Goal: Transaction & Acquisition: Book appointment/travel/reservation

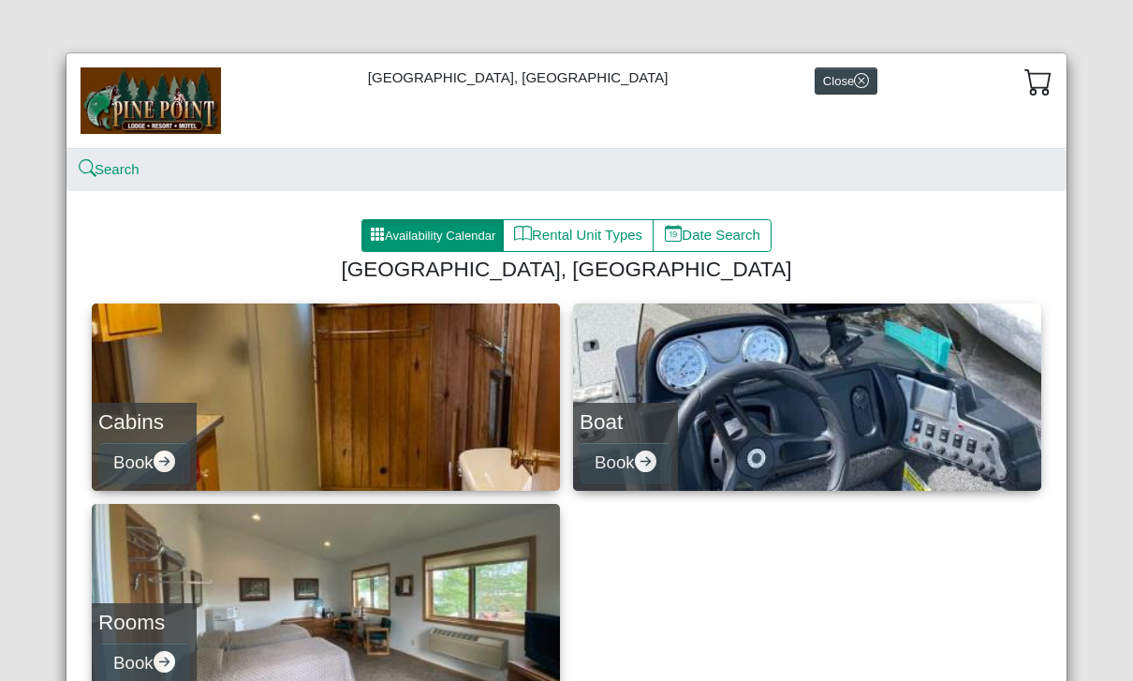
click at [158, 465] on icon "arrow right circle fill" at bounding box center [165, 461] width 22 height 22
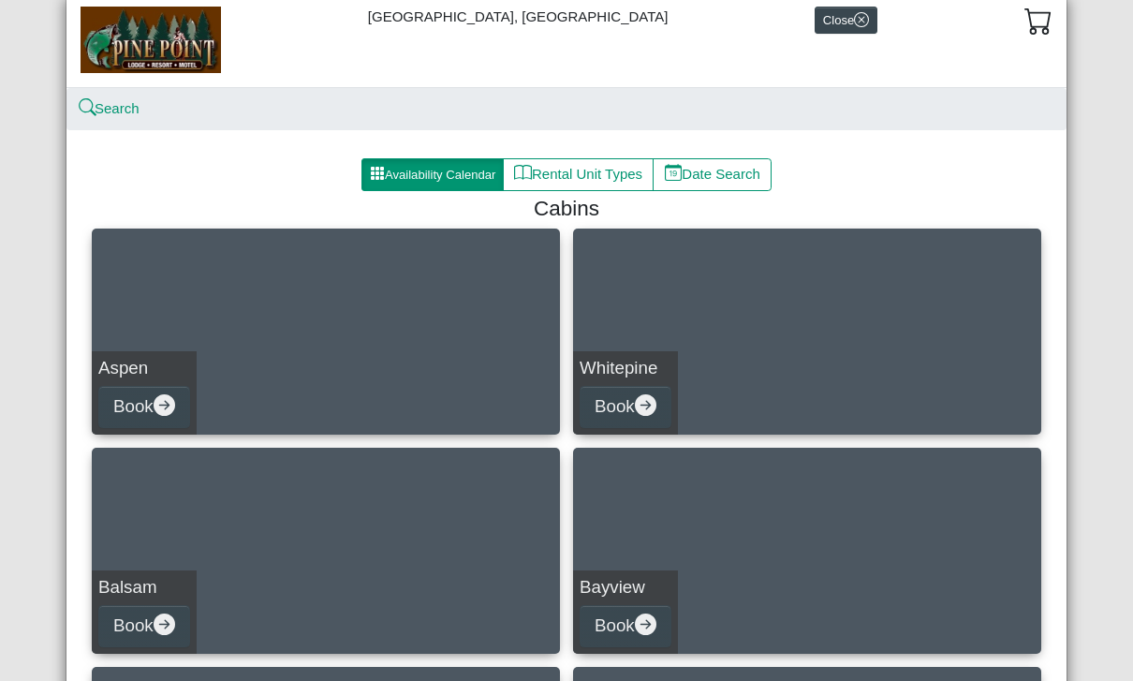
scroll to position [55, 0]
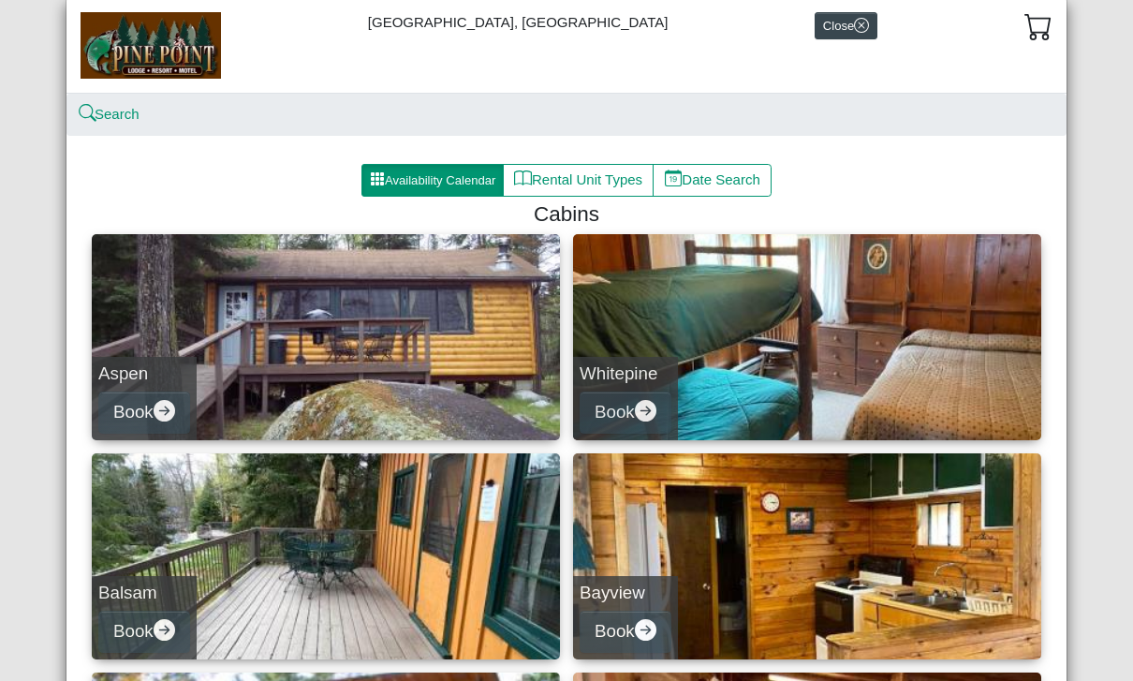
click at [584, 180] on button "Rental Unit Types" at bounding box center [578, 181] width 151 height 34
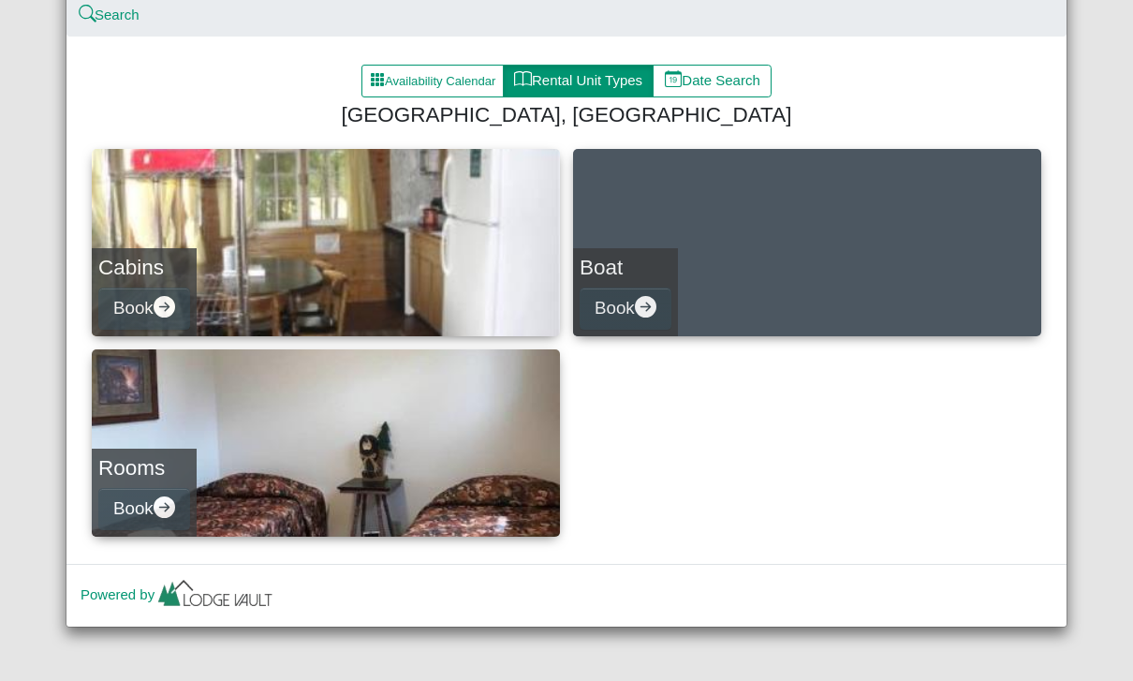
scroll to position [154, 0]
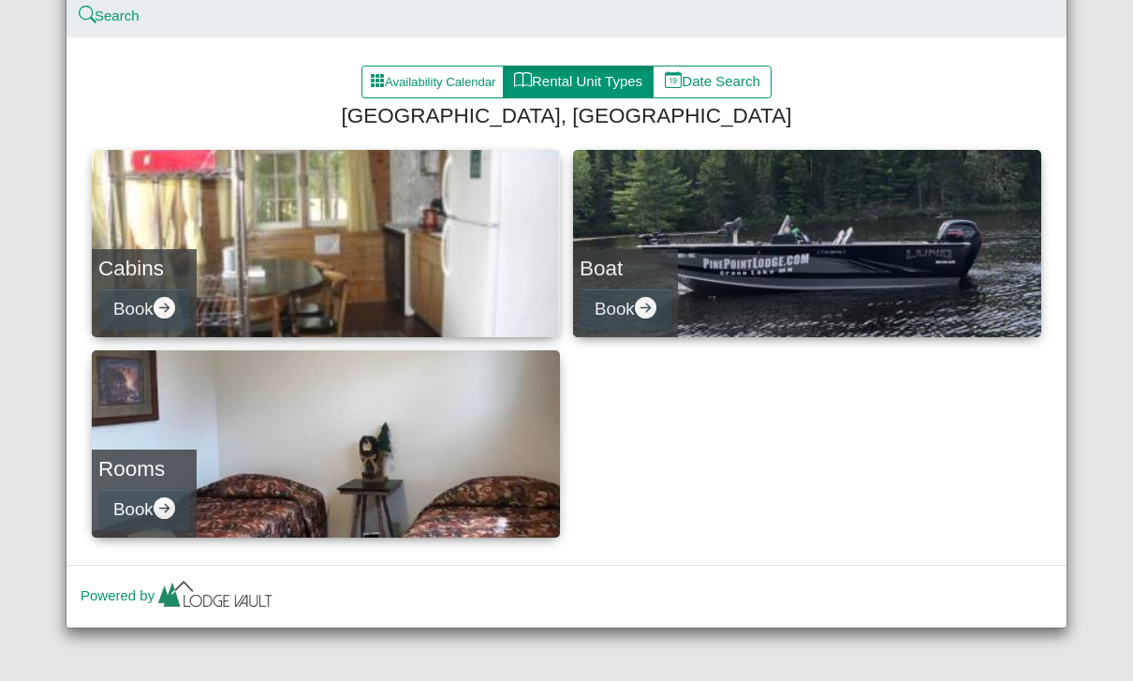
click at [170, 511] on icon "arrow right circle fill" at bounding box center [165, 508] width 22 height 22
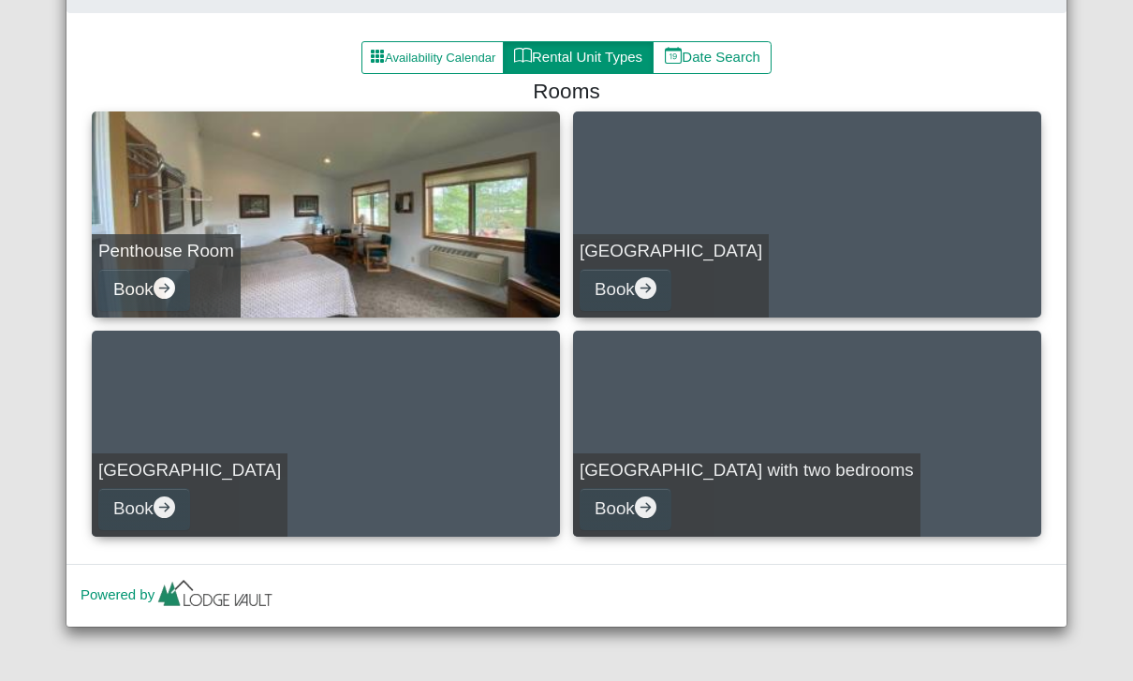
scroll to position [177, 0]
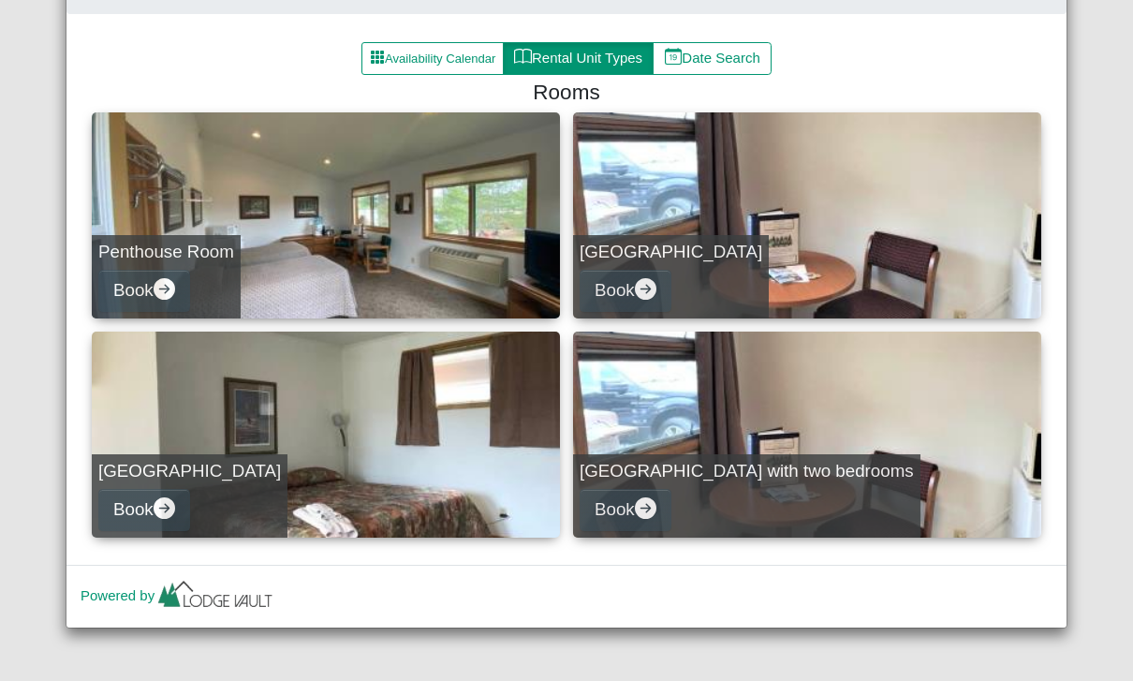
click at [733, 468] on h5 "[GEOGRAPHIC_DATA] with two bedrooms" at bounding box center [747, 472] width 334 height 22
select select "*"
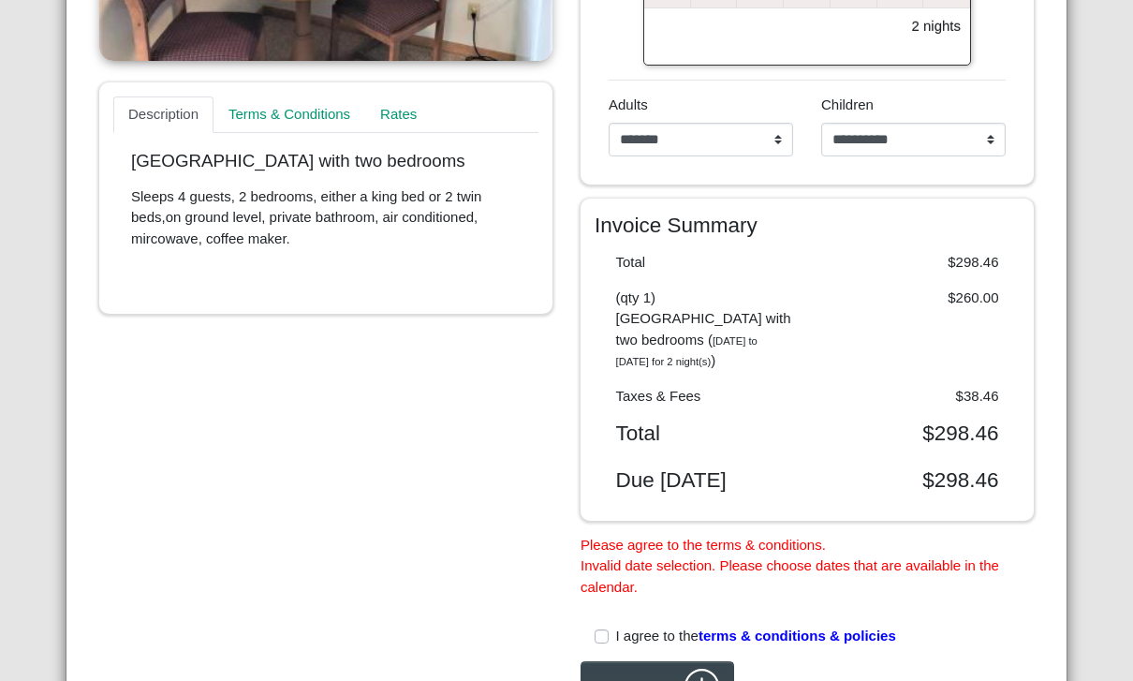
scroll to position [588, 0]
click at [380, 481] on div "Description Terms & Conditions Rates [GEOGRAPHIC_DATA] with two bedrooms Sleeps…" at bounding box center [325, 238] width 481 height 954
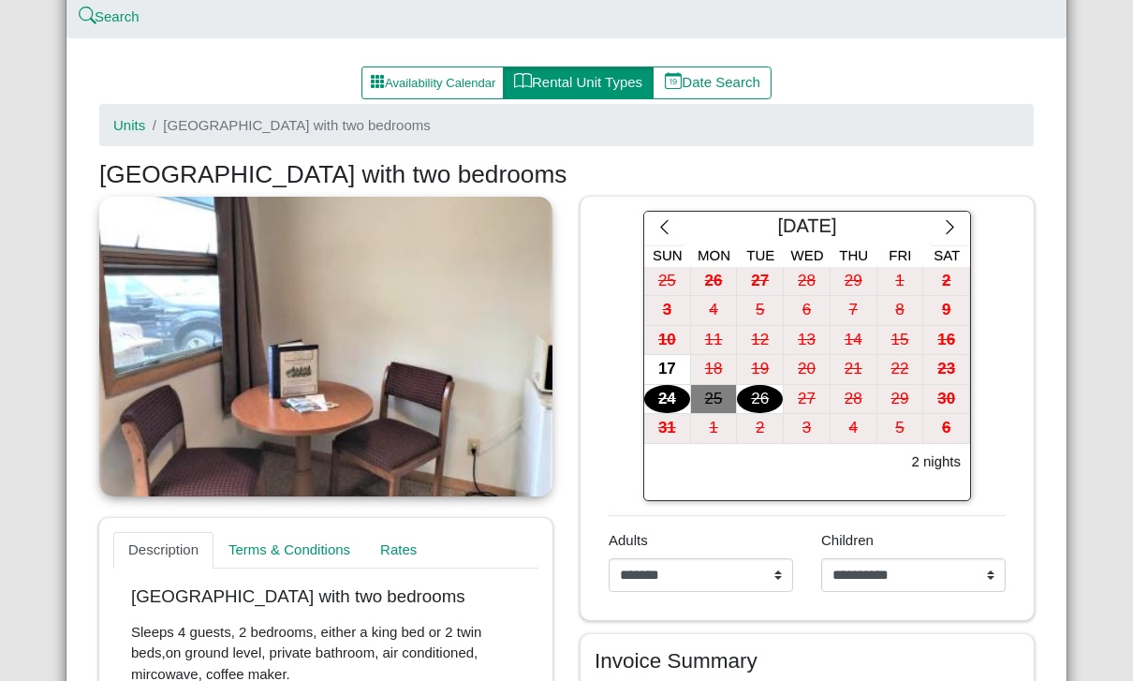
scroll to position [172, 0]
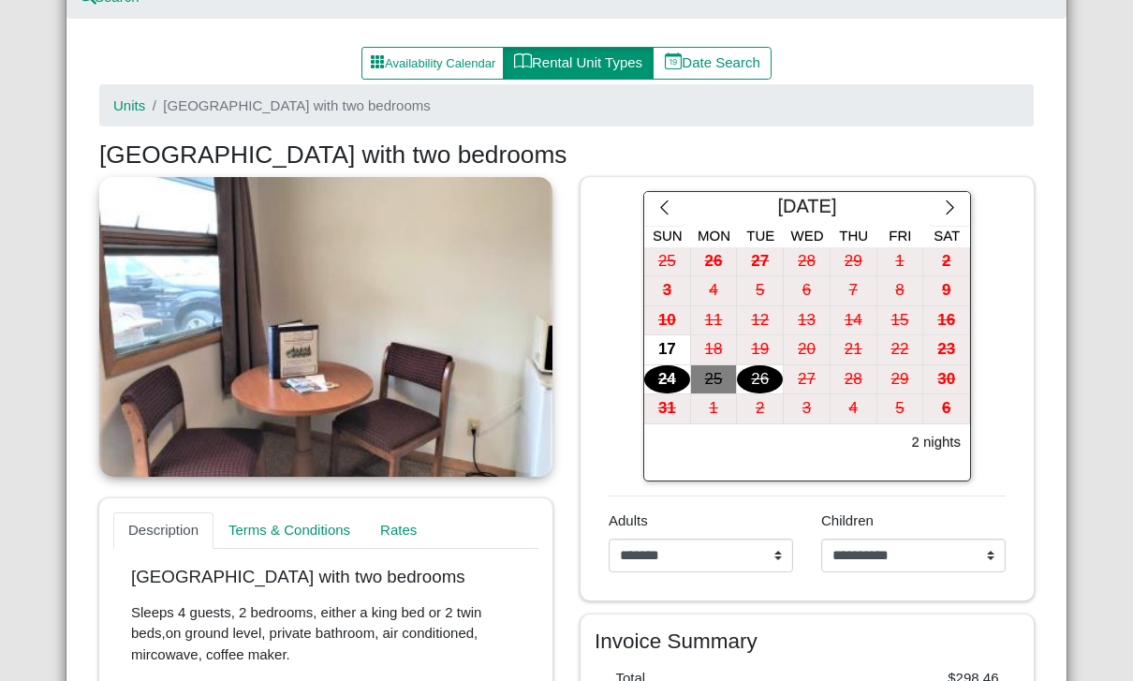
click at [949, 199] on icon "chevron right" at bounding box center [950, 208] width 18 height 18
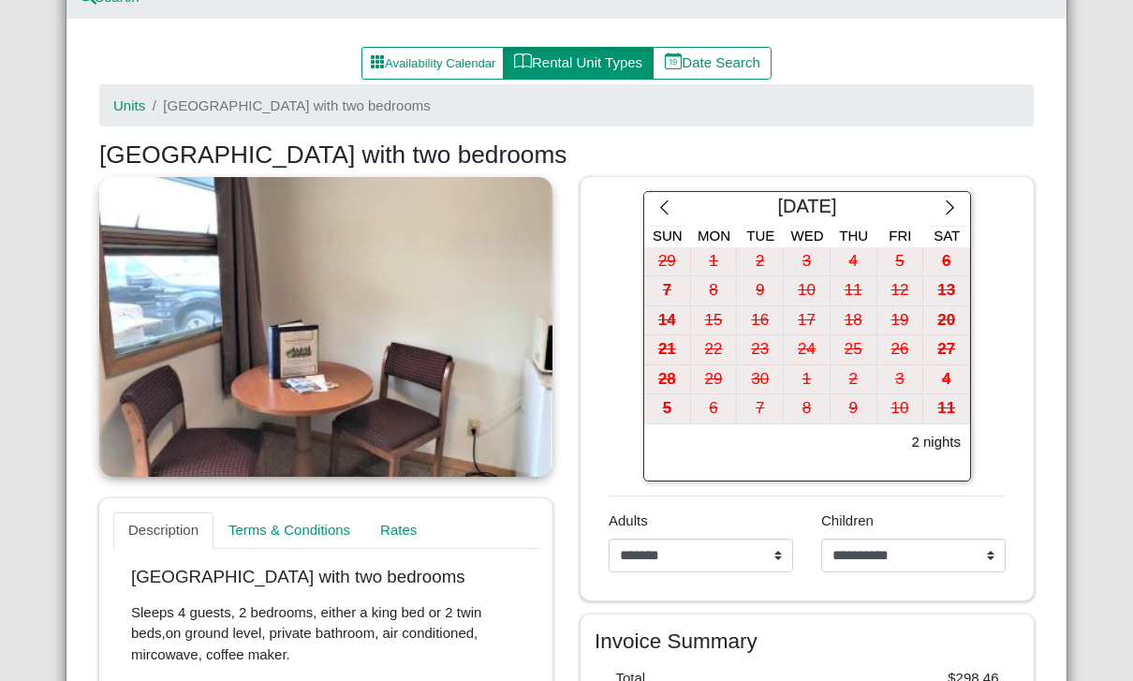
click at [953, 199] on icon "chevron right" at bounding box center [950, 208] width 18 height 18
click at [952, 199] on icon "chevron right" at bounding box center [950, 208] width 18 height 18
click at [957, 199] on icon "chevron right" at bounding box center [950, 208] width 18 height 18
click at [953, 200] on icon "chevron right" at bounding box center [950, 208] width 18 height 18
click at [954, 199] on icon "chevron right" at bounding box center [950, 208] width 18 height 18
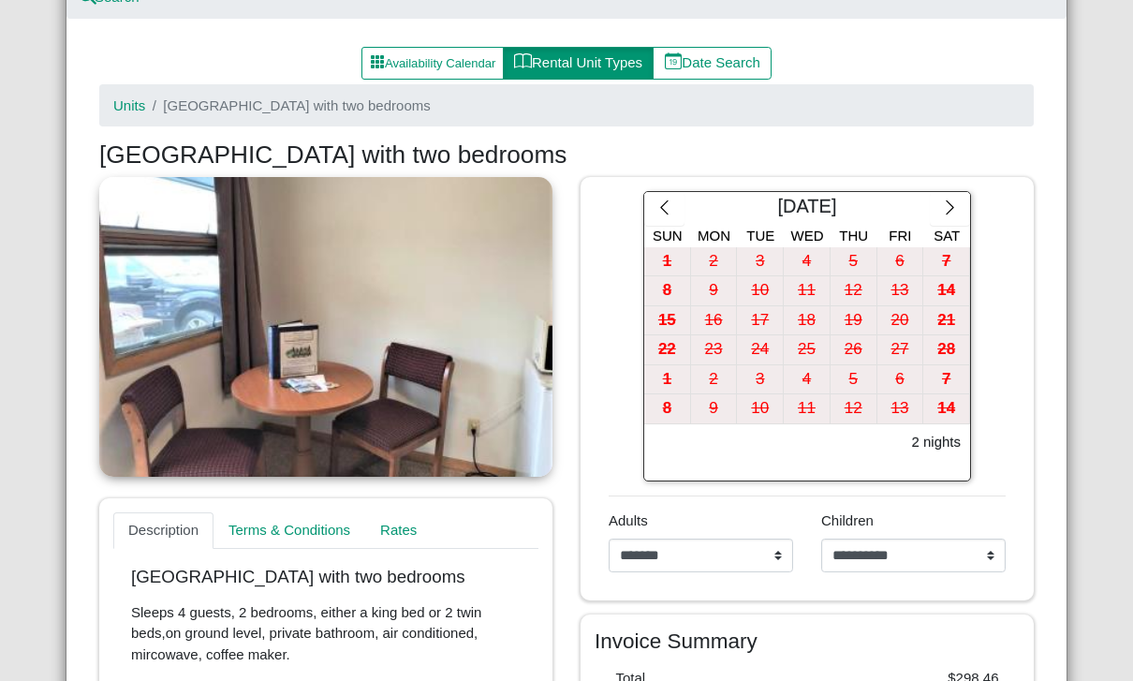
click at [954, 199] on icon "chevron right" at bounding box center [950, 208] width 18 height 18
click at [958, 197] on button "button" at bounding box center [950, 209] width 40 height 34
click at [955, 199] on icon "chevron right" at bounding box center [950, 208] width 18 height 18
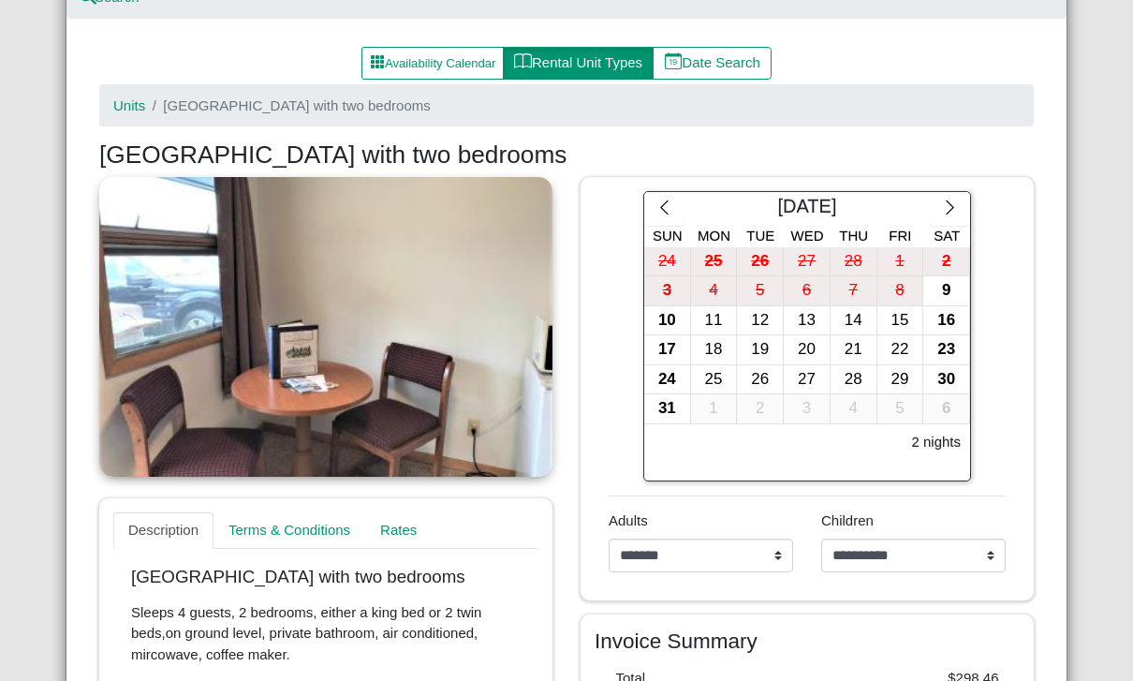
click at [955, 200] on icon "chevron right" at bounding box center [950, 208] width 18 height 18
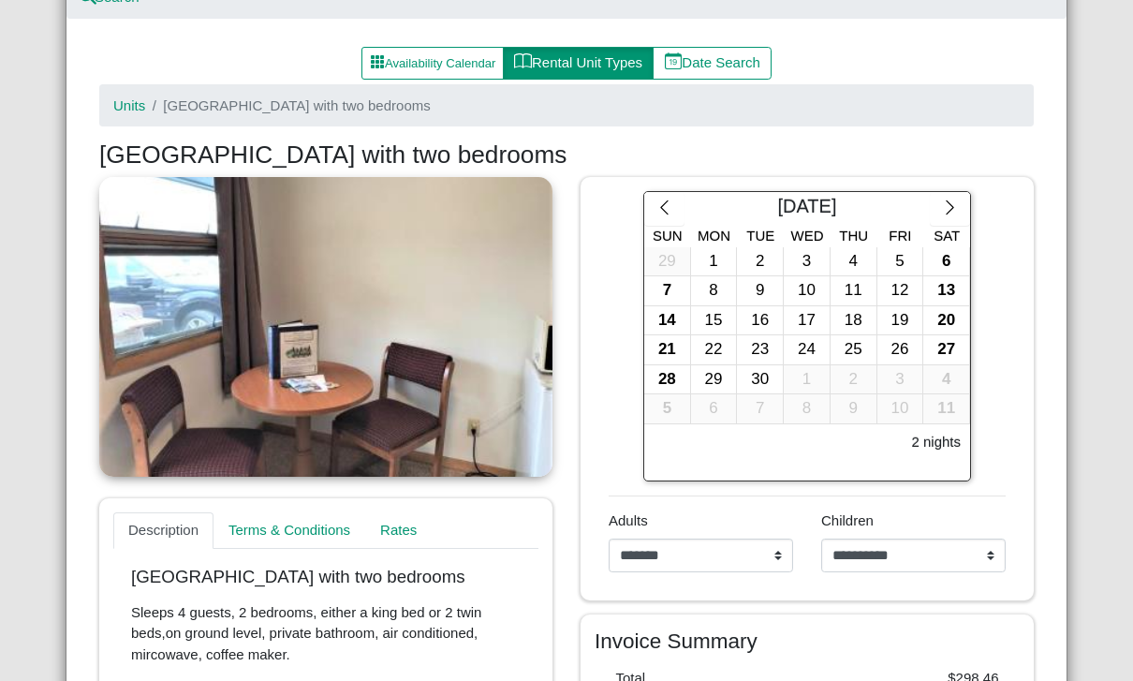
click at [958, 202] on icon "chevron right" at bounding box center [950, 208] width 18 height 18
click at [951, 204] on icon "chevron right" at bounding box center [949, 207] width 7 height 14
click at [665, 201] on icon "chevron left" at bounding box center [664, 208] width 18 height 18
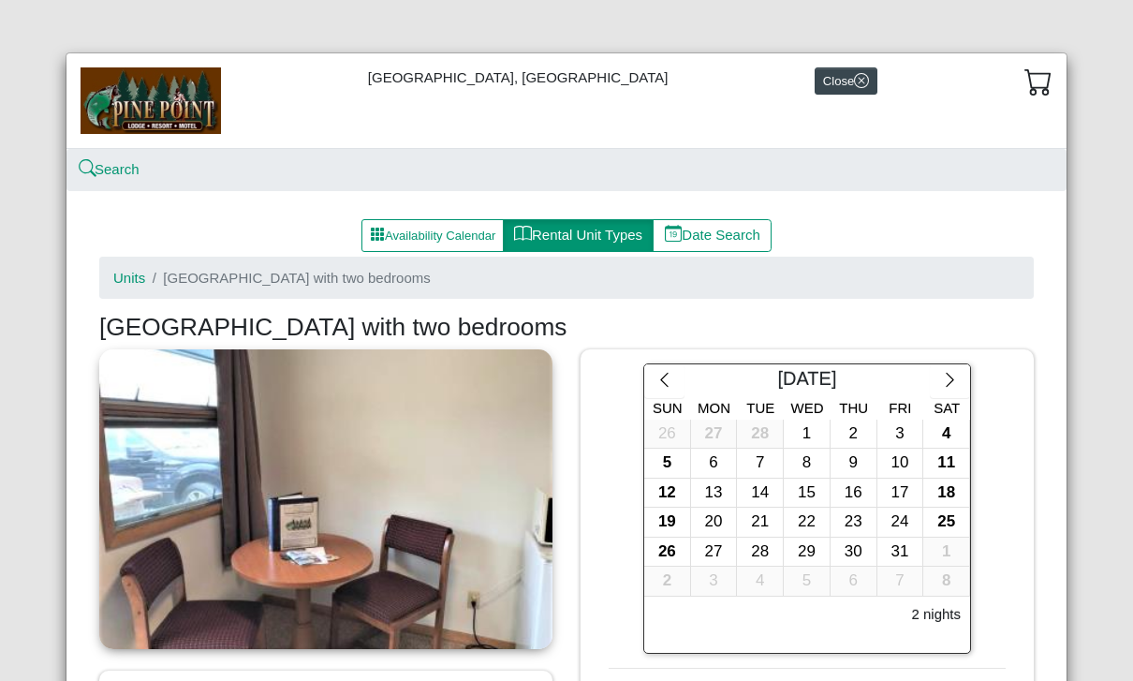
scroll to position [0, 0]
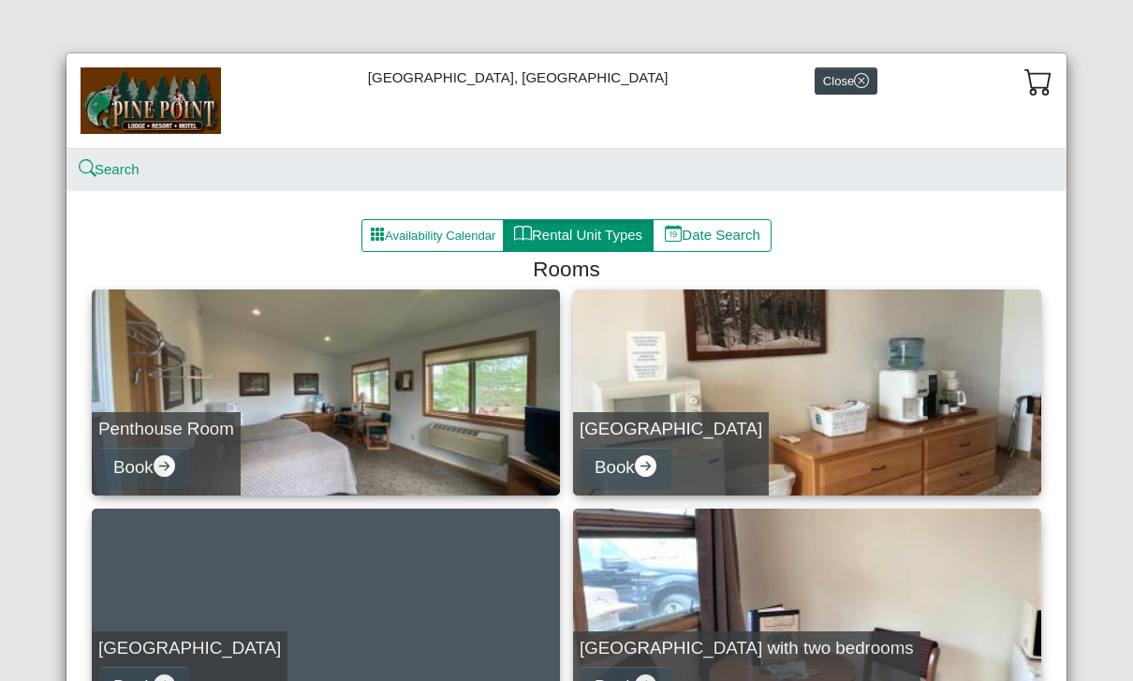
click at [162, 474] on icon "arrow right circle fill" at bounding box center [165, 466] width 22 height 22
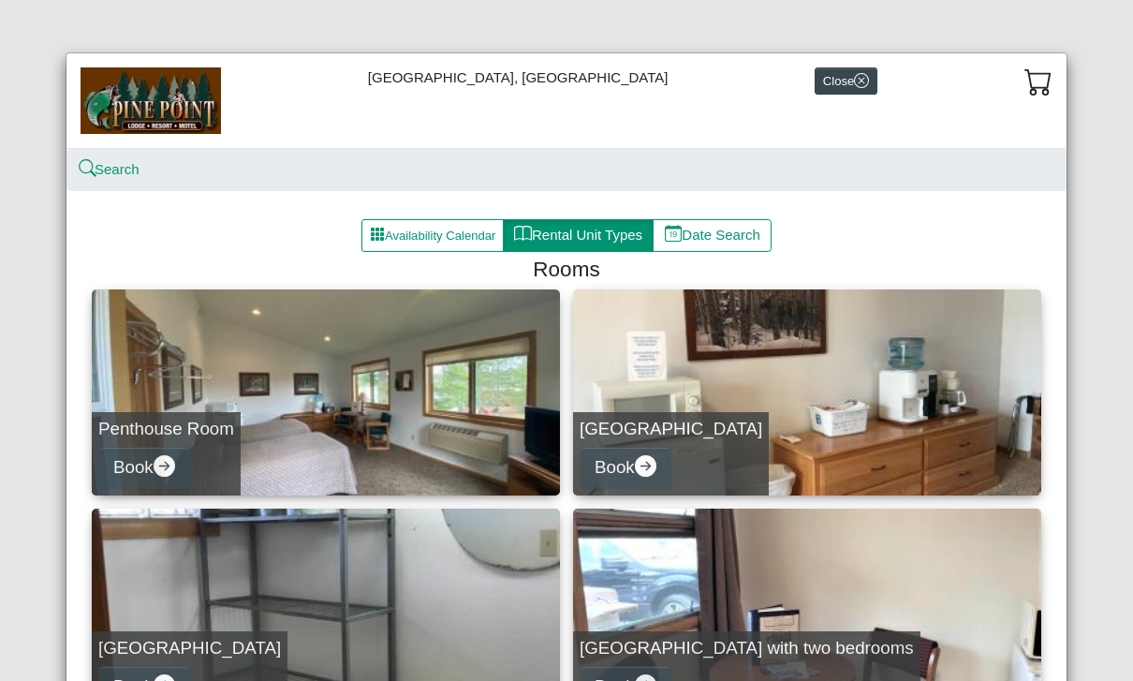
select select "*"
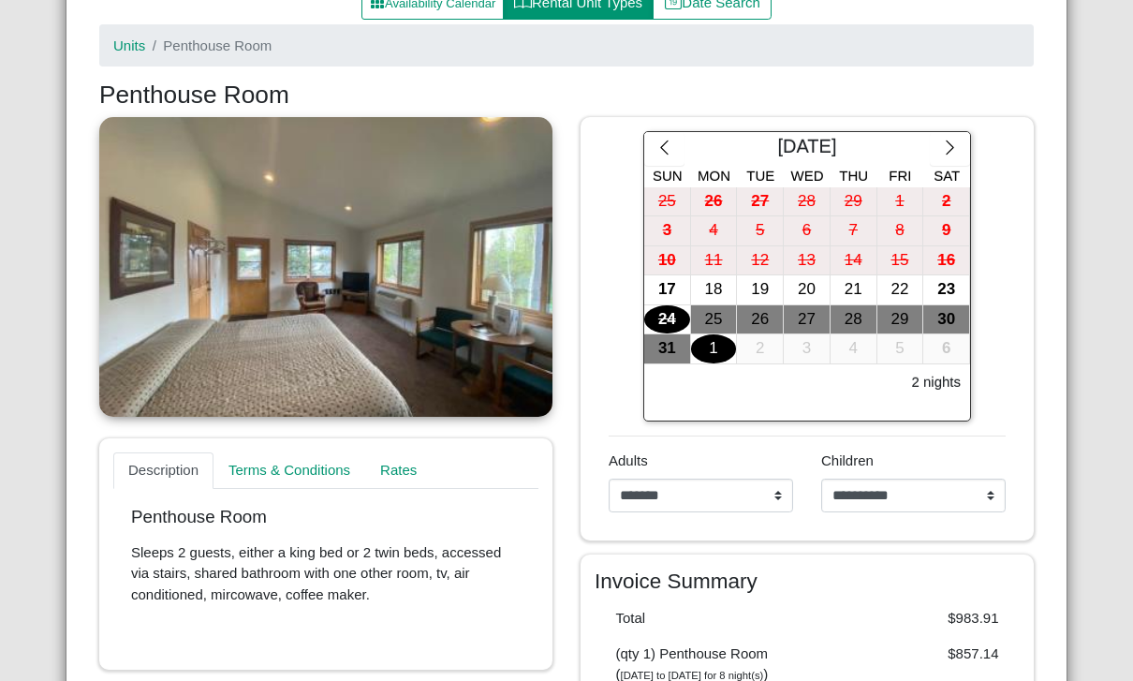
scroll to position [239, 0]
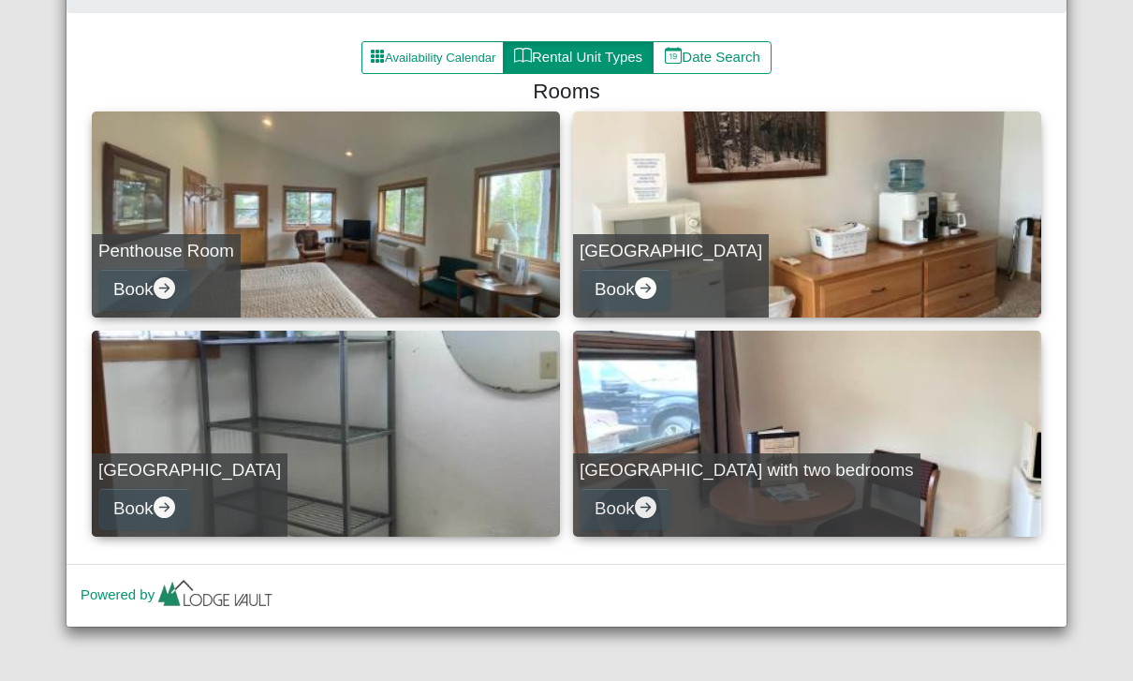
scroll to position [177, 0]
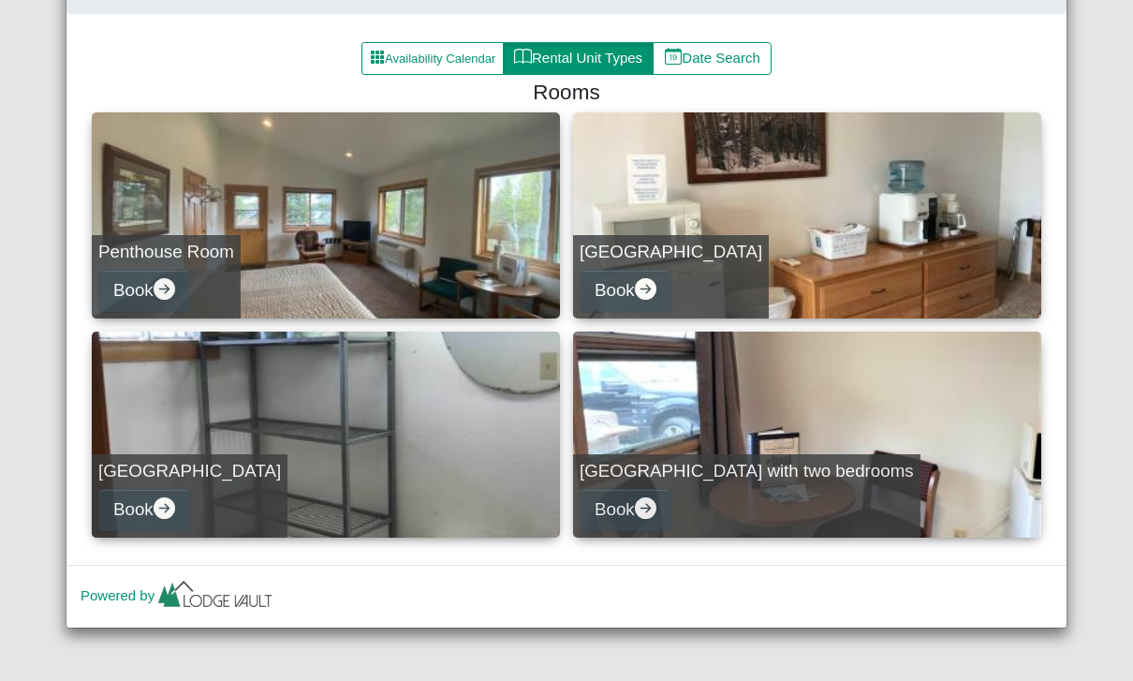
click at [193, 252] on h5 "Penthouse Room" at bounding box center [166, 253] width 136 height 22
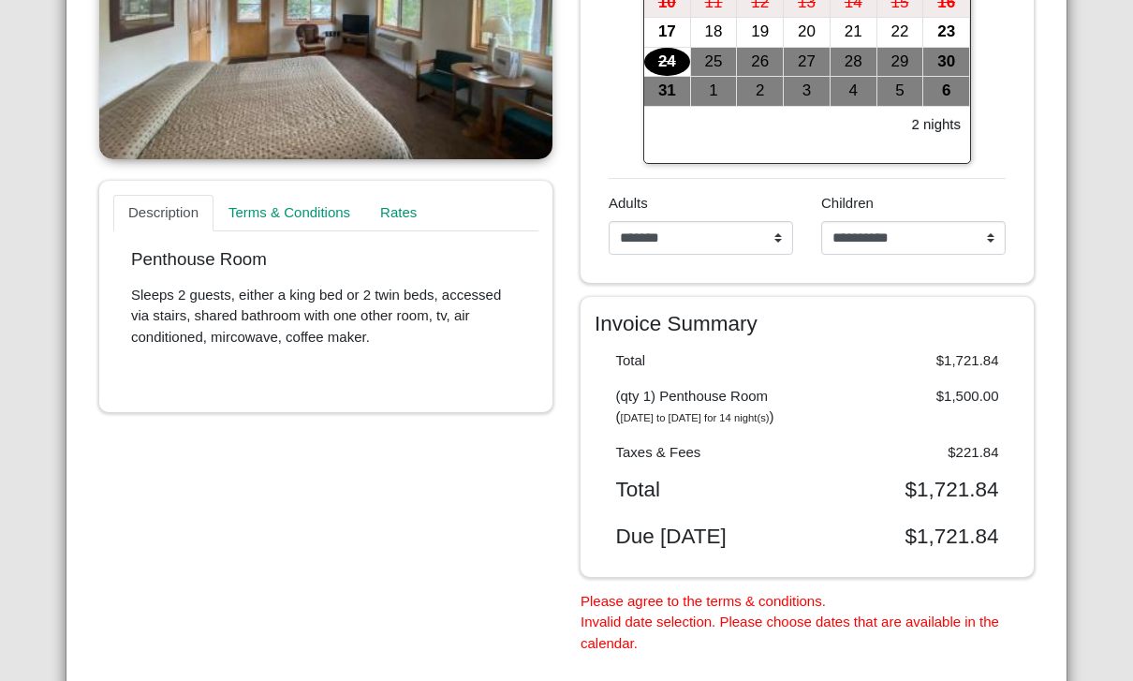
scroll to position [487, 0]
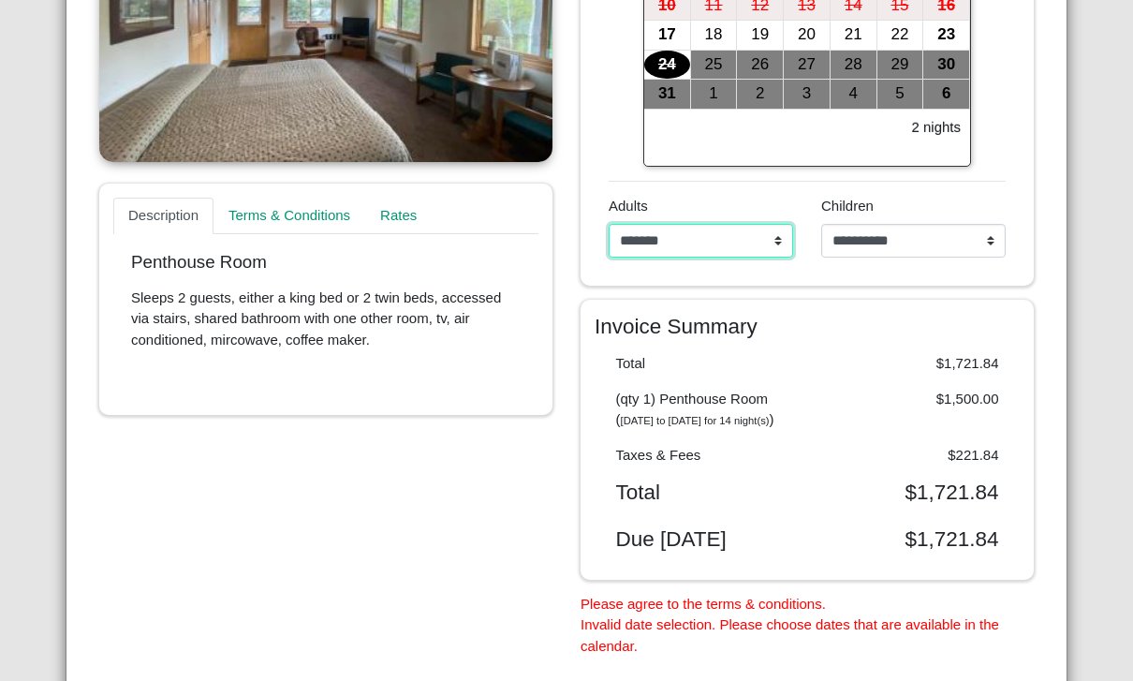
click at [779, 247] on select "**********" at bounding box center [701, 241] width 184 height 34
select select "*"
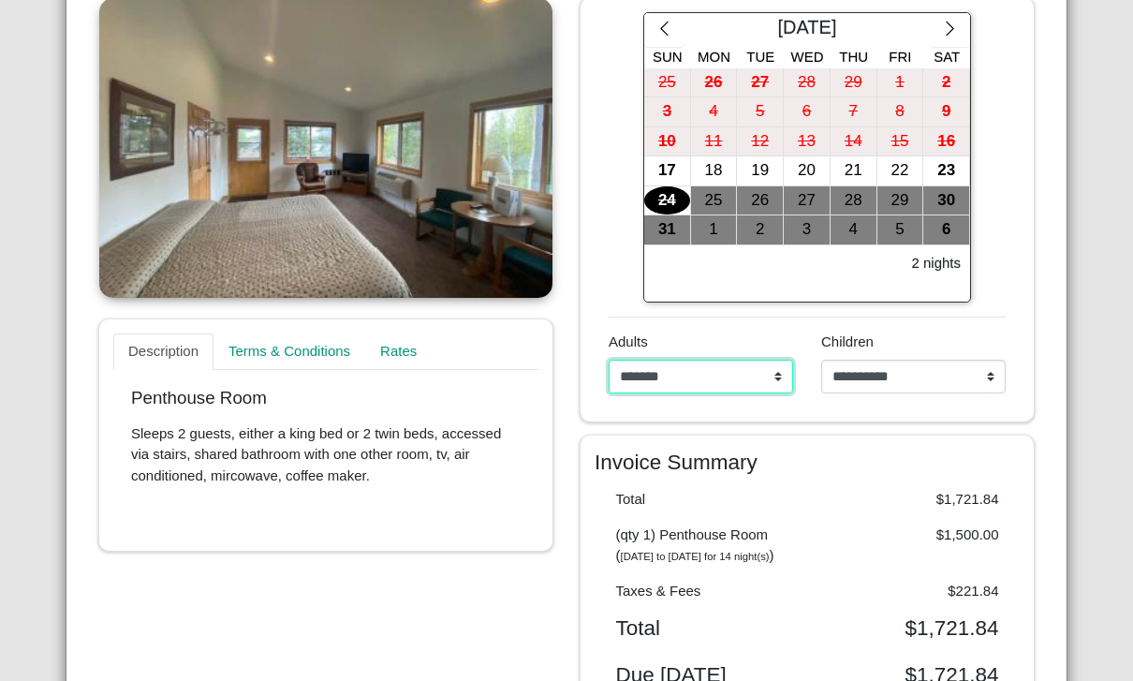
scroll to position [312, 0]
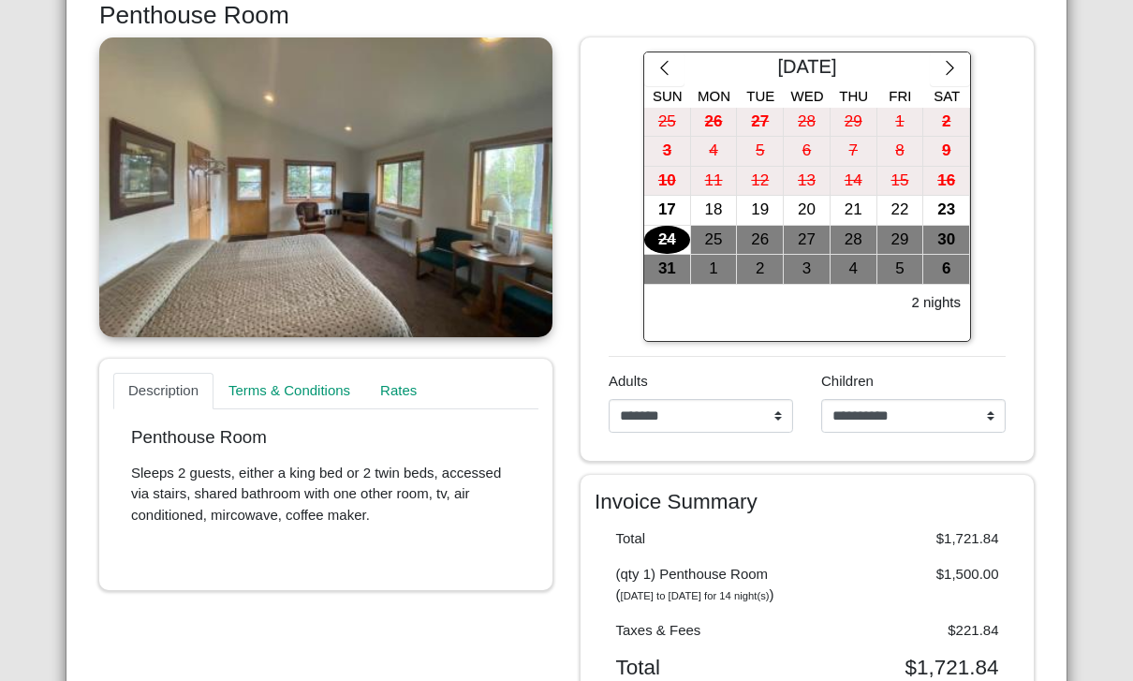
click at [958, 65] on icon "chevron right" at bounding box center [950, 68] width 18 height 18
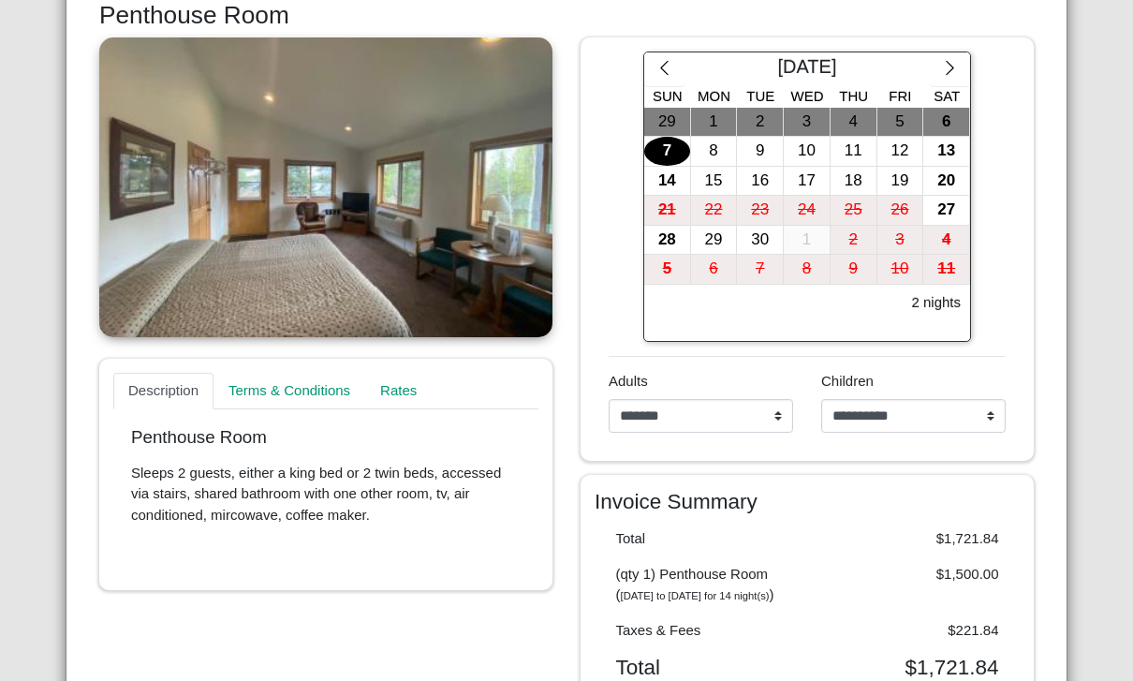
click at [954, 68] on icon "chevron right" at bounding box center [950, 68] width 18 height 18
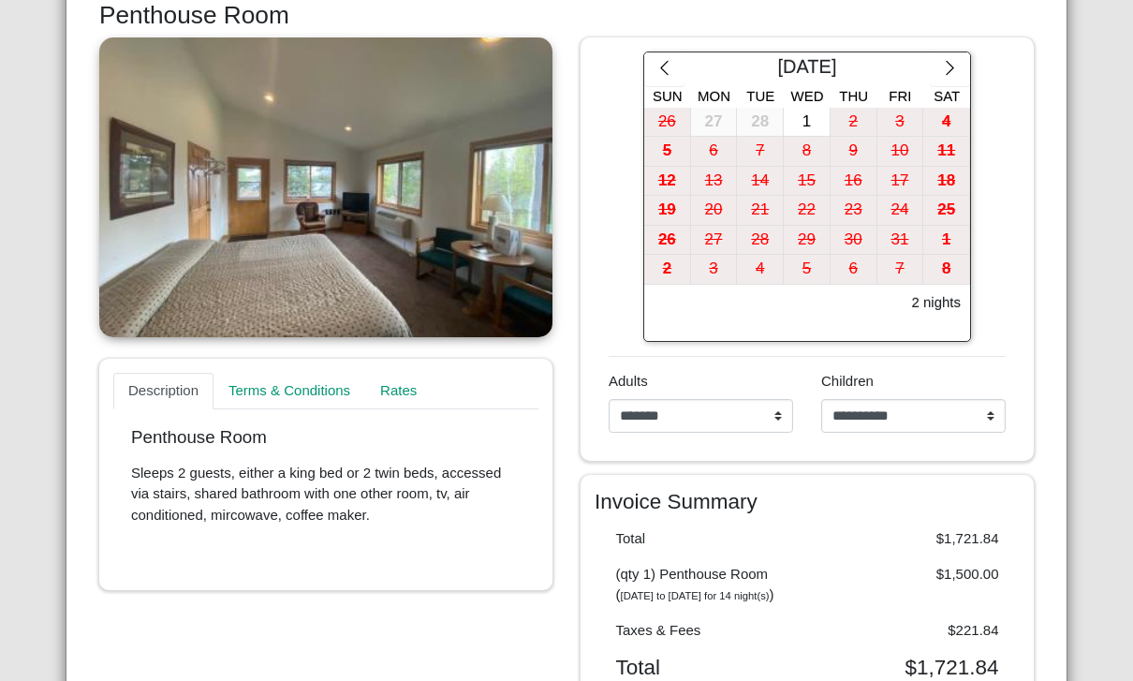
click at [968, 58] on button "button" at bounding box center [950, 69] width 40 height 34
click at [960, 64] on button "button" at bounding box center [950, 69] width 40 height 34
click at [951, 63] on icon "chevron right" at bounding box center [950, 68] width 18 height 18
click at [953, 66] on icon "chevron right" at bounding box center [949, 68] width 7 height 14
click at [953, 69] on icon "chevron right" at bounding box center [950, 68] width 18 height 18
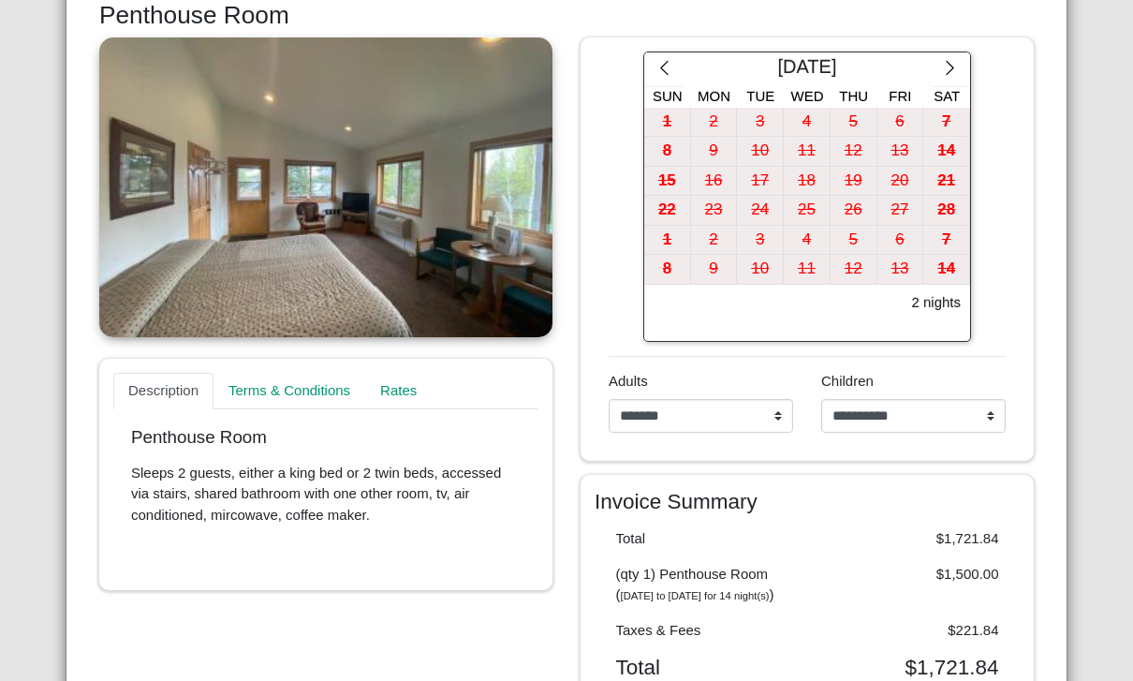
click at [955, 66] on icon "chevron right" at bounding box center [950, 68] width 18 height 18
click at [955, 65] on icon "chevron right" at bounding box center [950, 68] width 18 height 18
click at [955, 66] on icon "chevron right" at bounding box center [950, 68] width 18 height 18
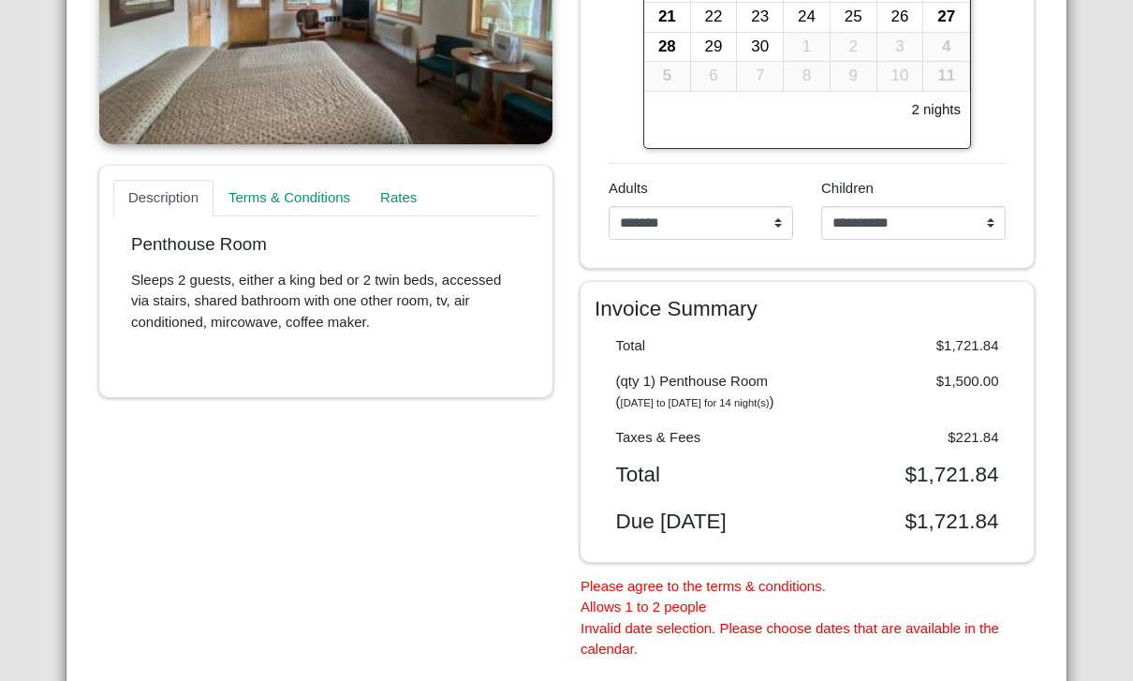
scroll to position [496, 0]
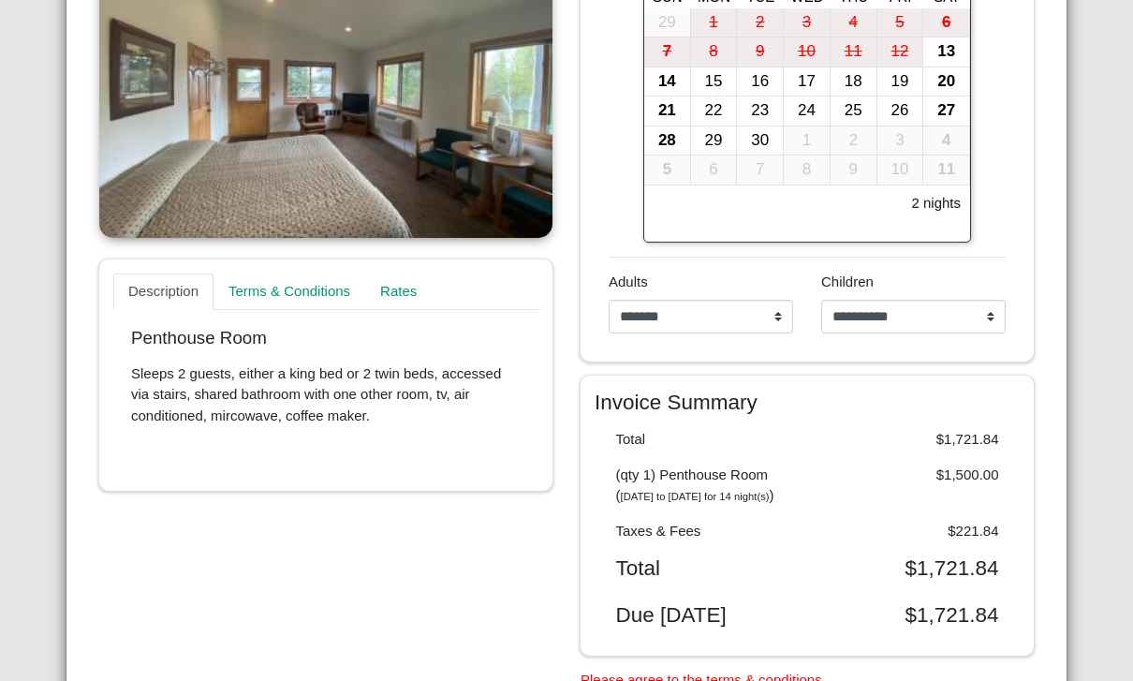
click at [326, 561] on div "Description Terms & Conditions Rates Penthouse Room Sleeps 2 guests, either a k…" at bounding box center [325, 404] width 481 height 933
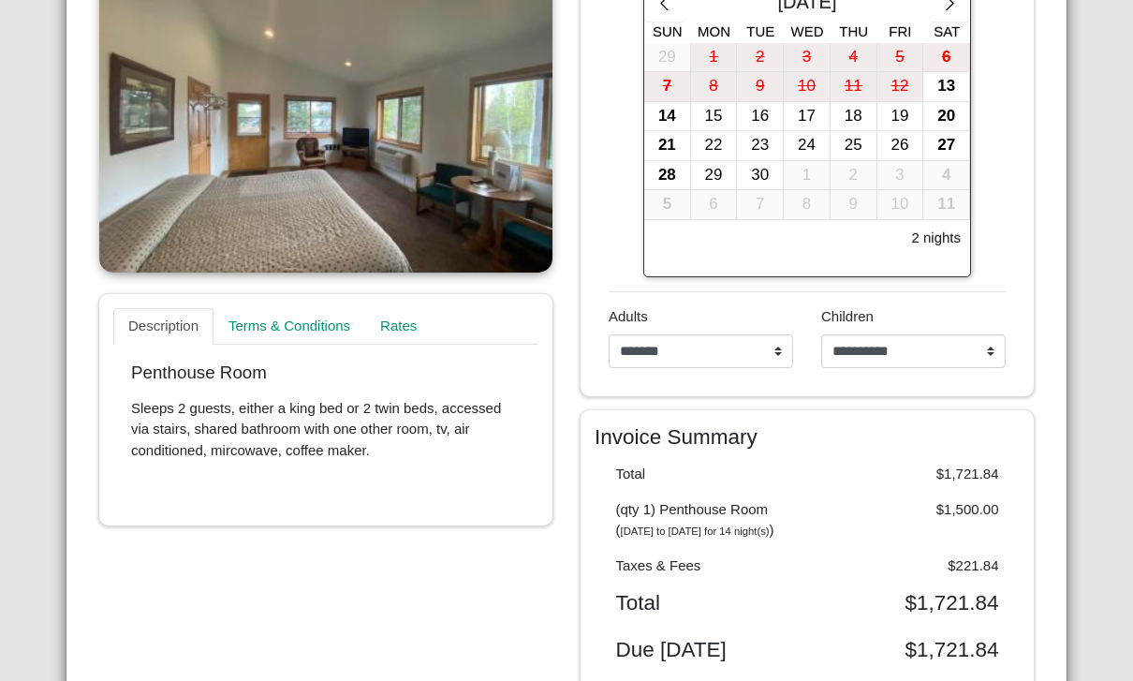
scroll to position [374, 0]
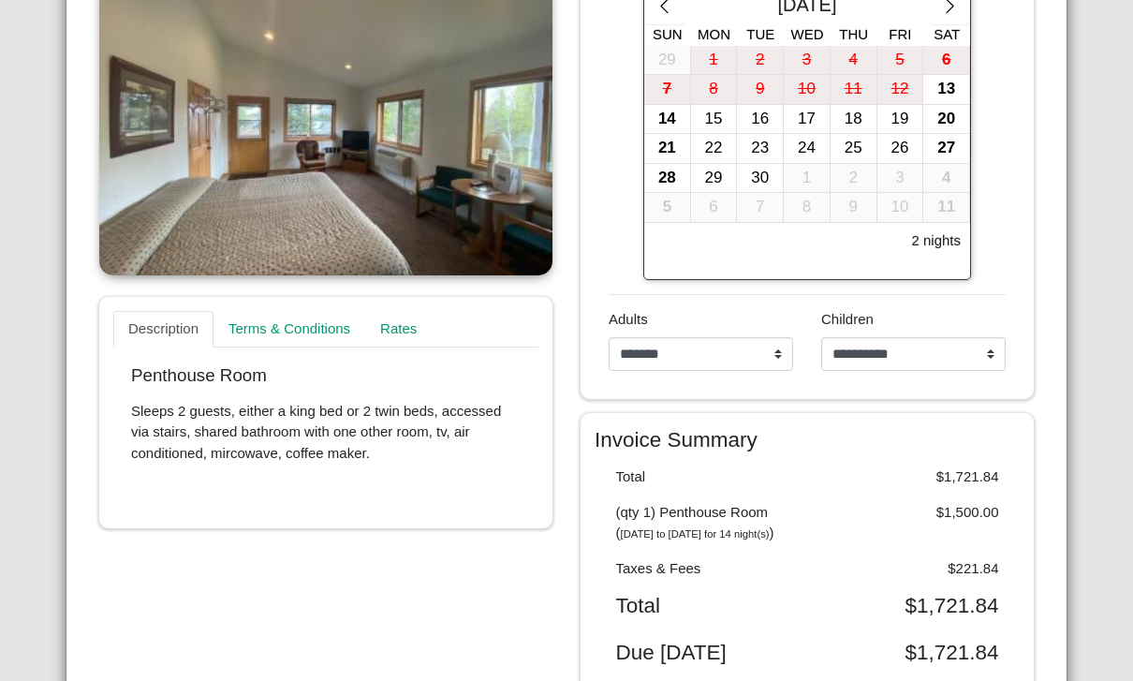
click at [949, 111] on div "20" at bounding box center [946, 119] width 46 height 29
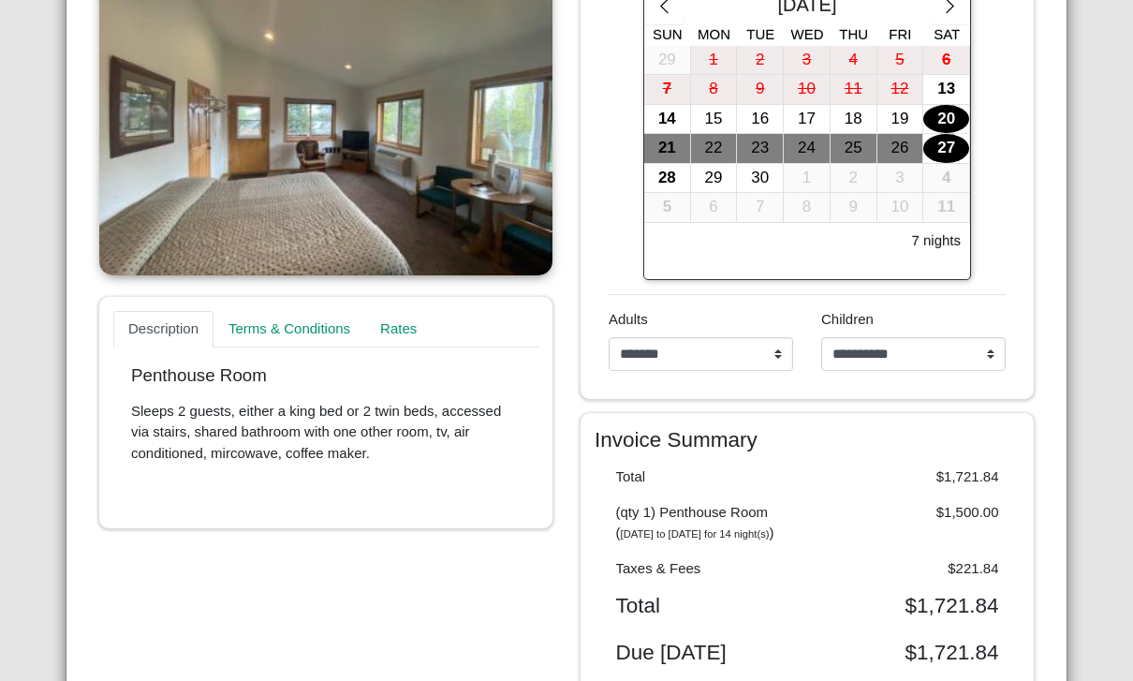
click at [940, 146] on div "27" at bounding box center [946, 148] width 46 height 29
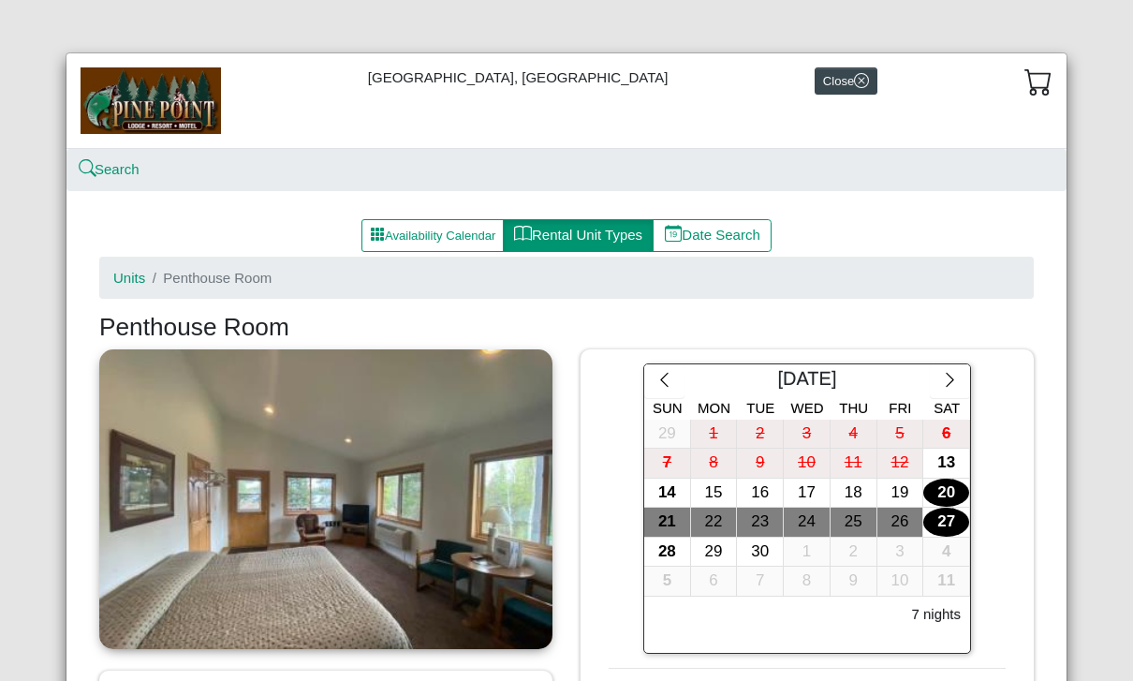
scroll to position [0, 0]
click at [834, 72] on button "Close" at bounding box center [846, 80] width 63 height 27
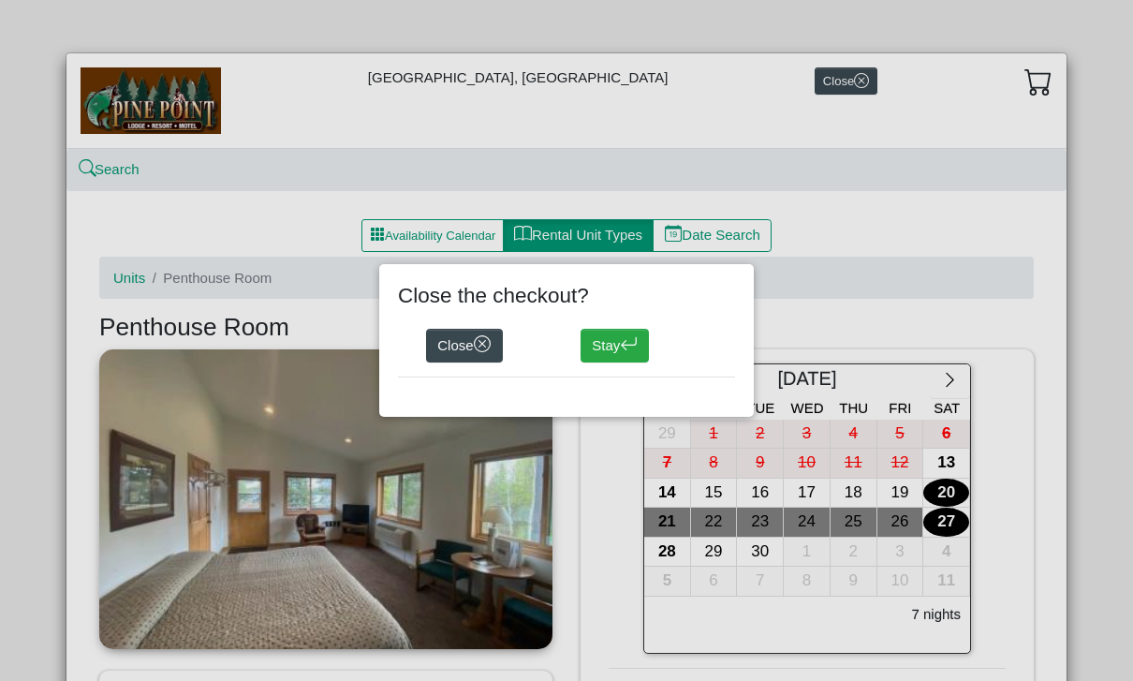
click at [468, 338] on button "Close" at bounding box center [464, 346] width 77 height 34
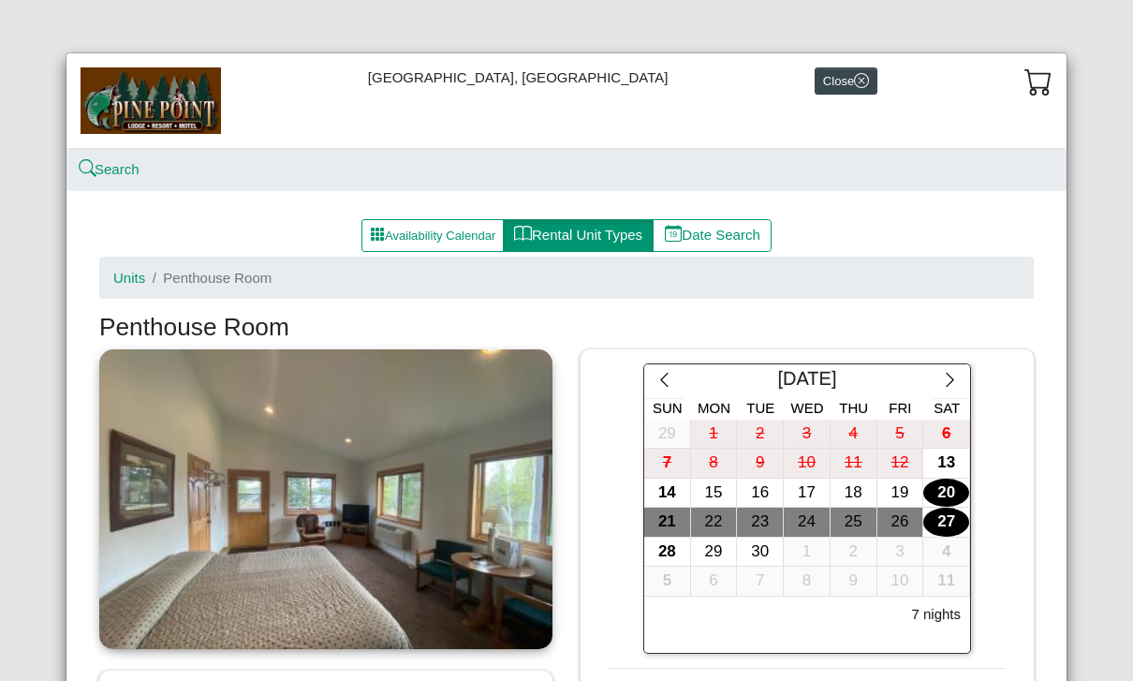
click at [816, 79] on button "Close" at bounding box center [846, 80] width 63 height 27
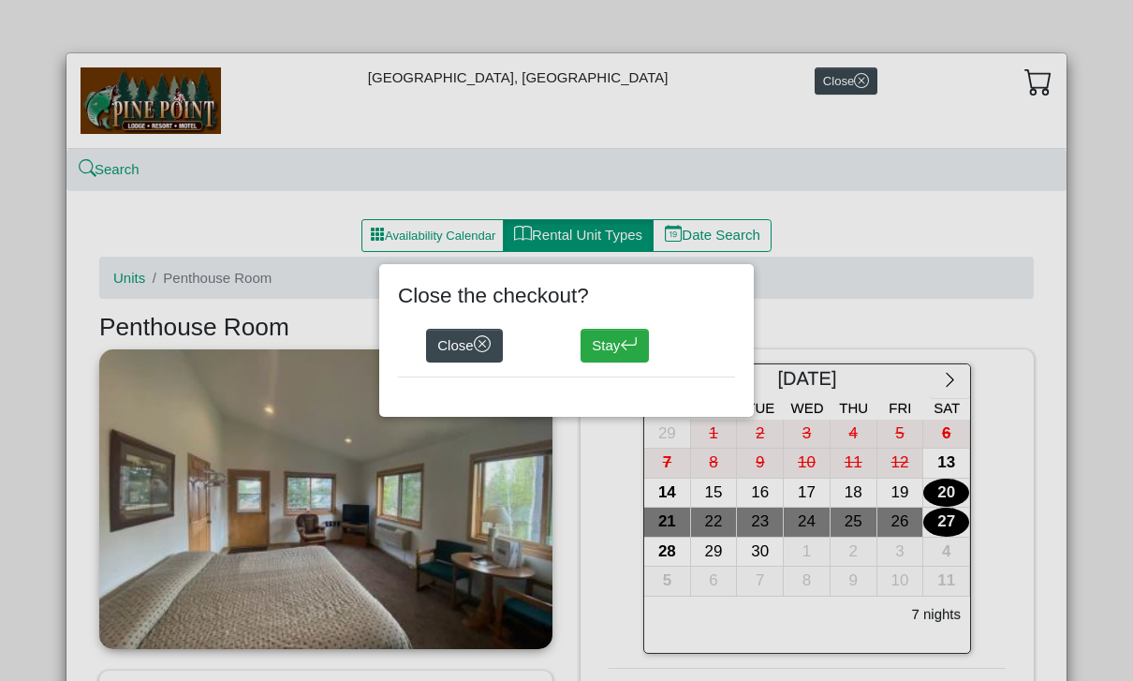
click at [610, 343] on button "Stay" at bounding box center [615, 346] width 68 height 34
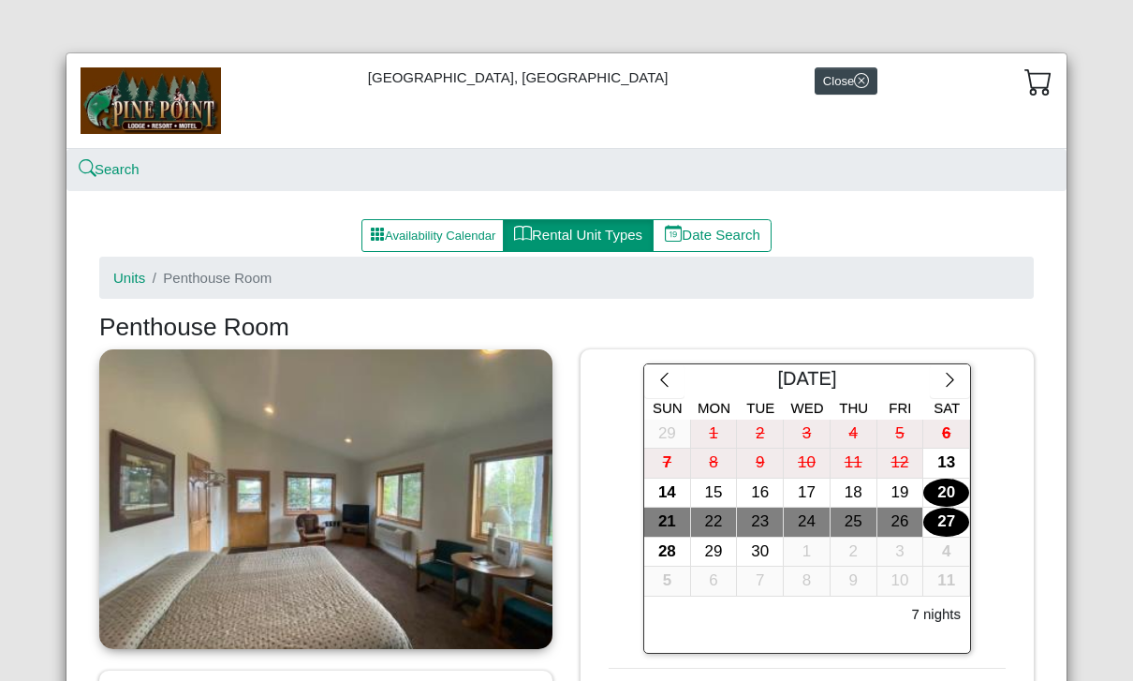
click at [854, 73] on icon "x circle" at bounding box center [861, 80] width 15 height 15
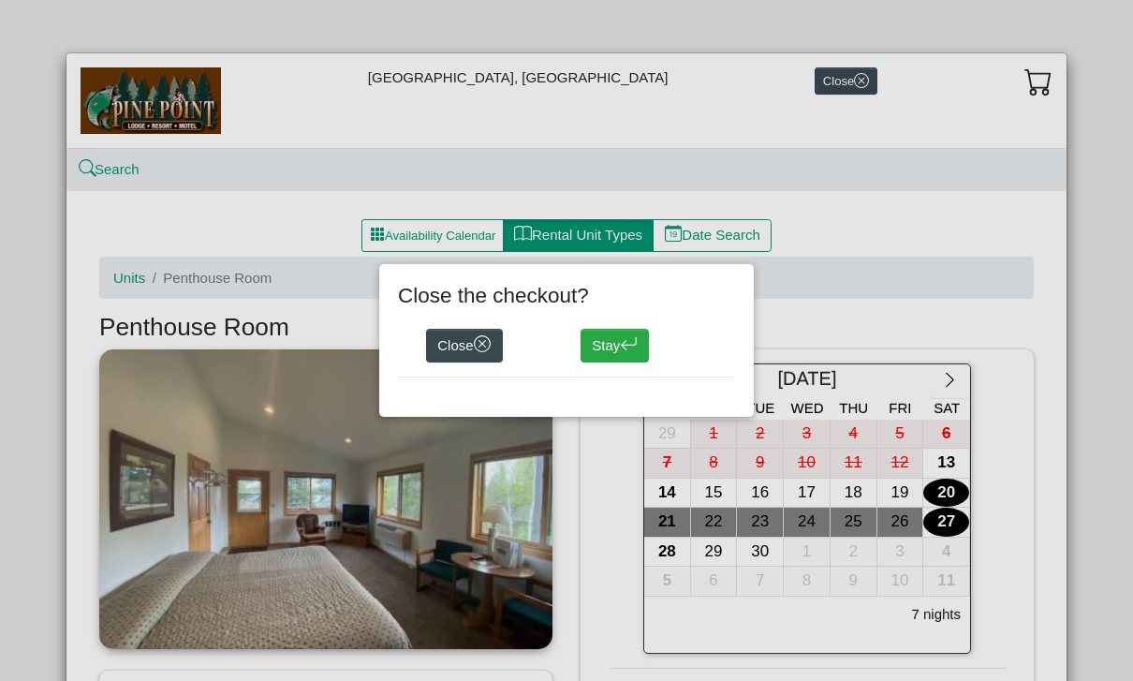
click at [456, 352] on button "Close" at bounding box center [464, 346] width 77 height 34
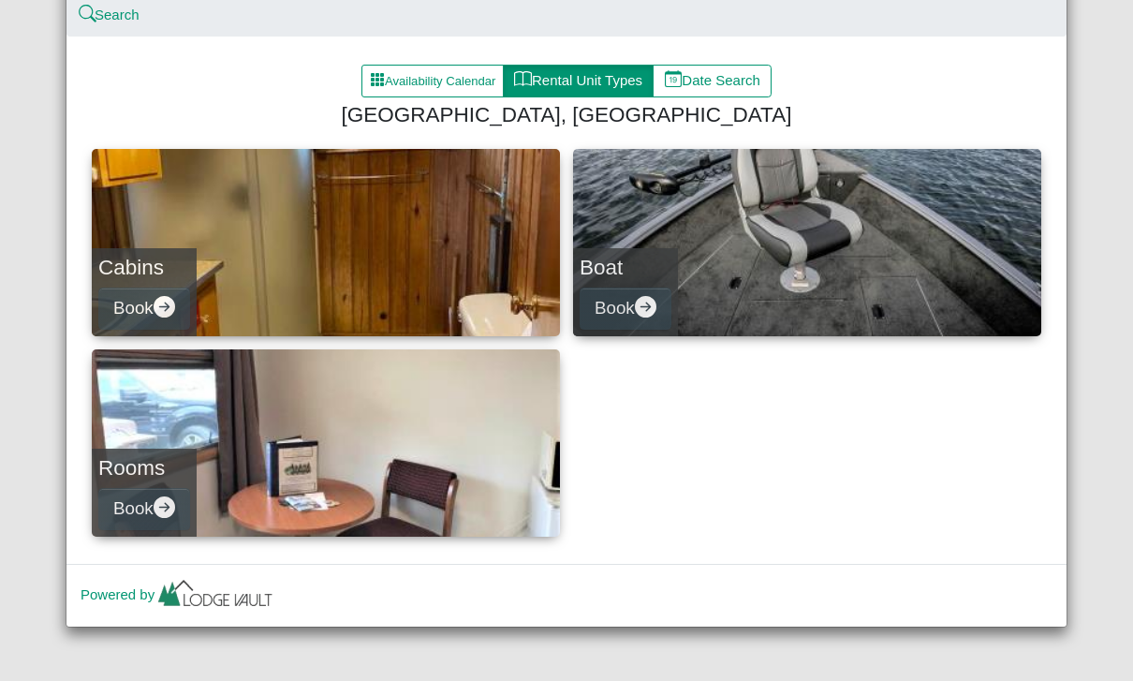
scroll to position [154, 0]
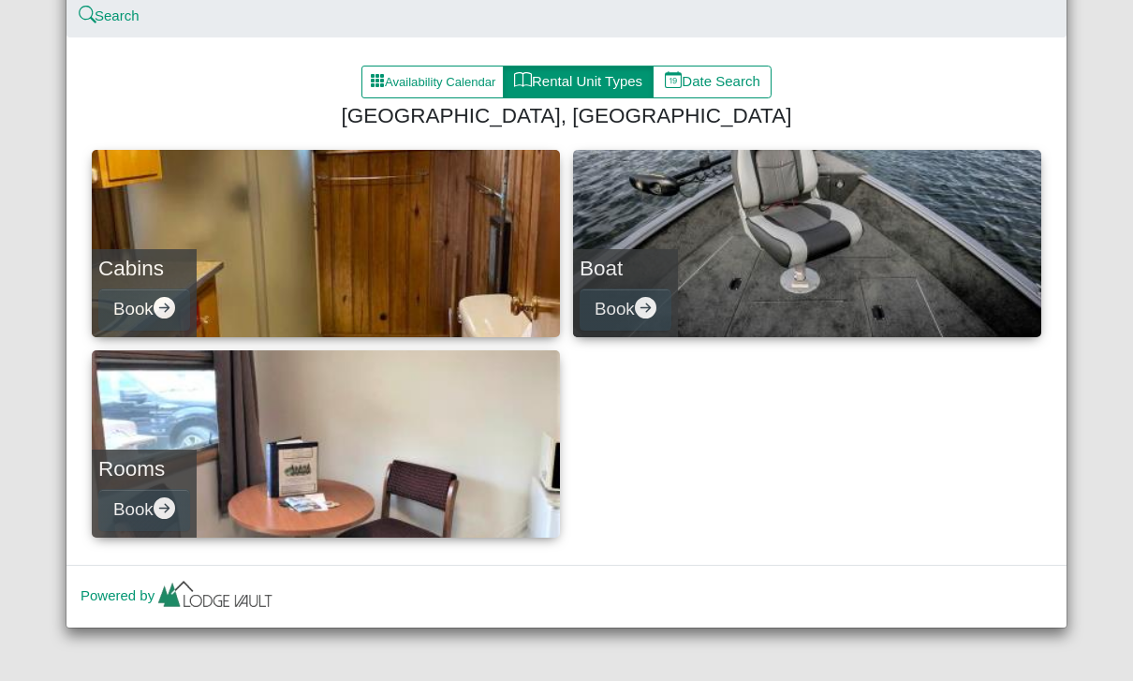
click at [442, 263] on link "Cabins Book" at bounding box center [326, 243] width 468 height 187
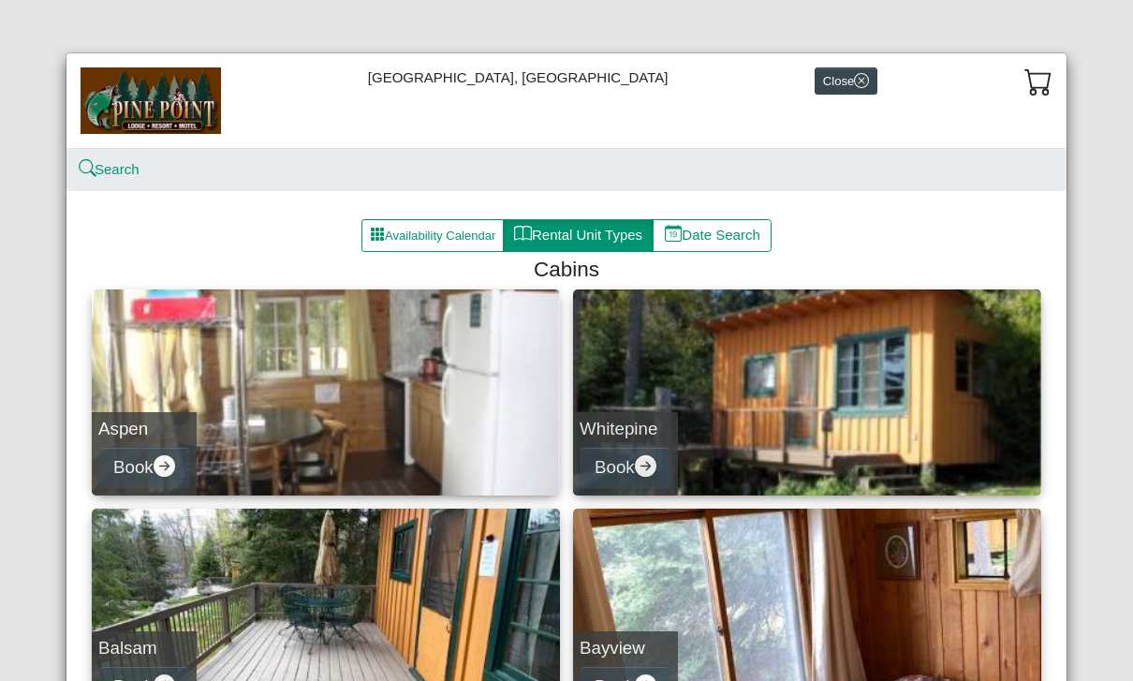
click at [324, 434] on link "Aspen Book" at bounding box center [326, 392] width 468 height 206
select select "*"
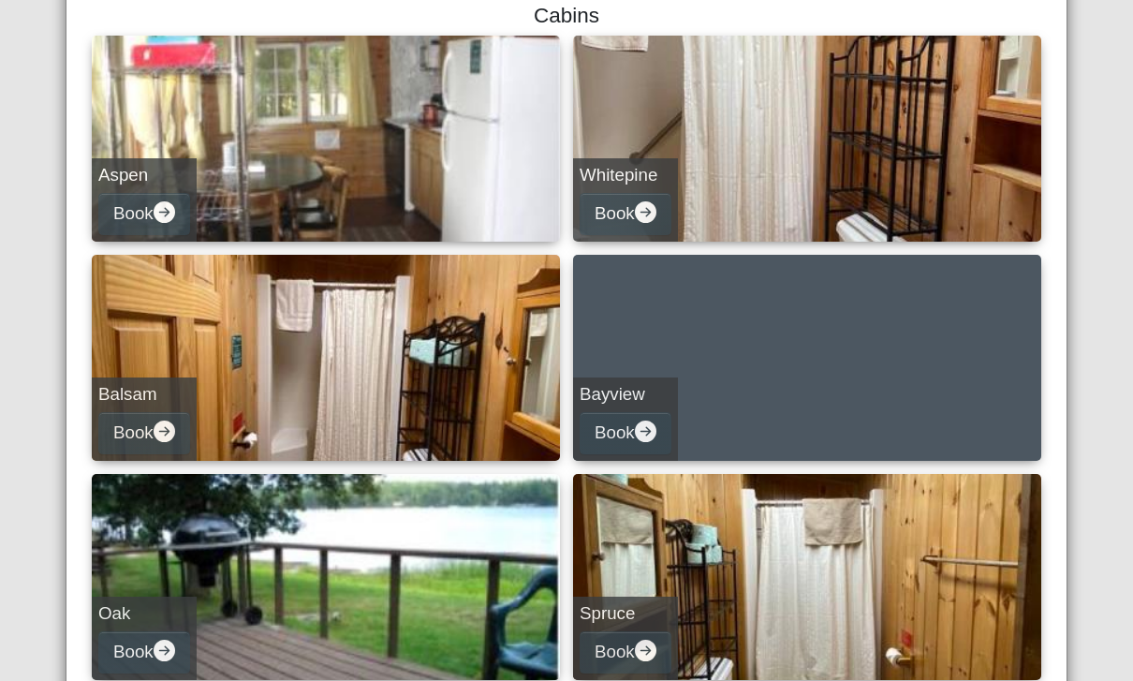
scroll to position [256, 0]
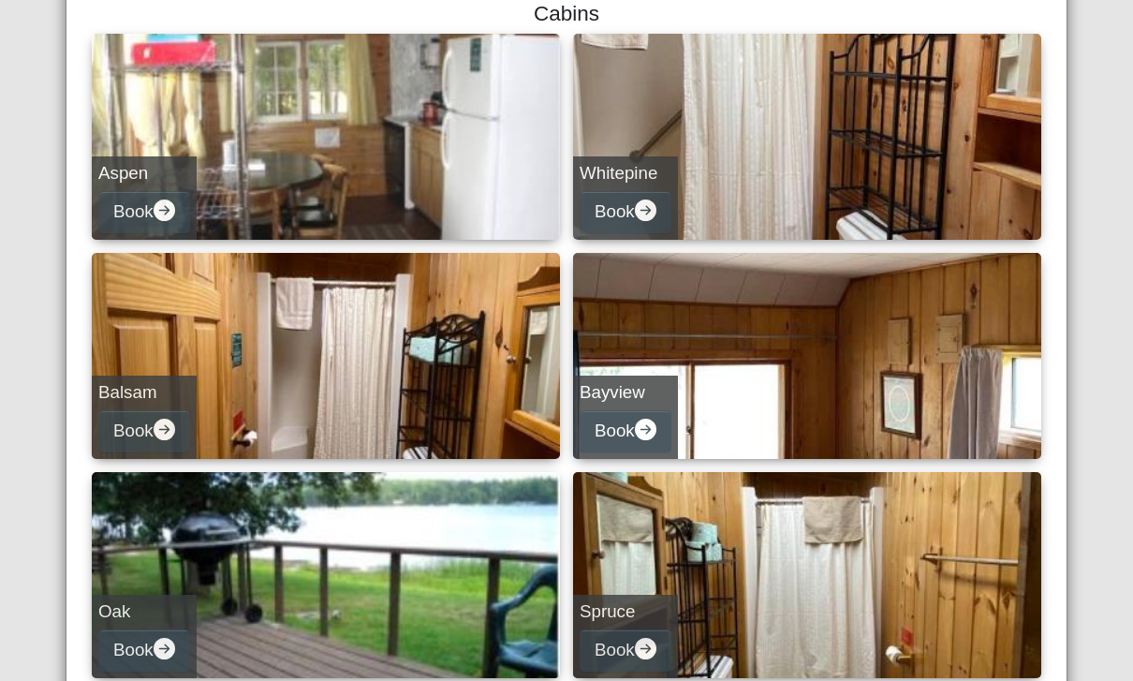
click at [687, 216] on link "Whitepine Book" at bounding box center [807, 137] width 468 height 206
select select "*"
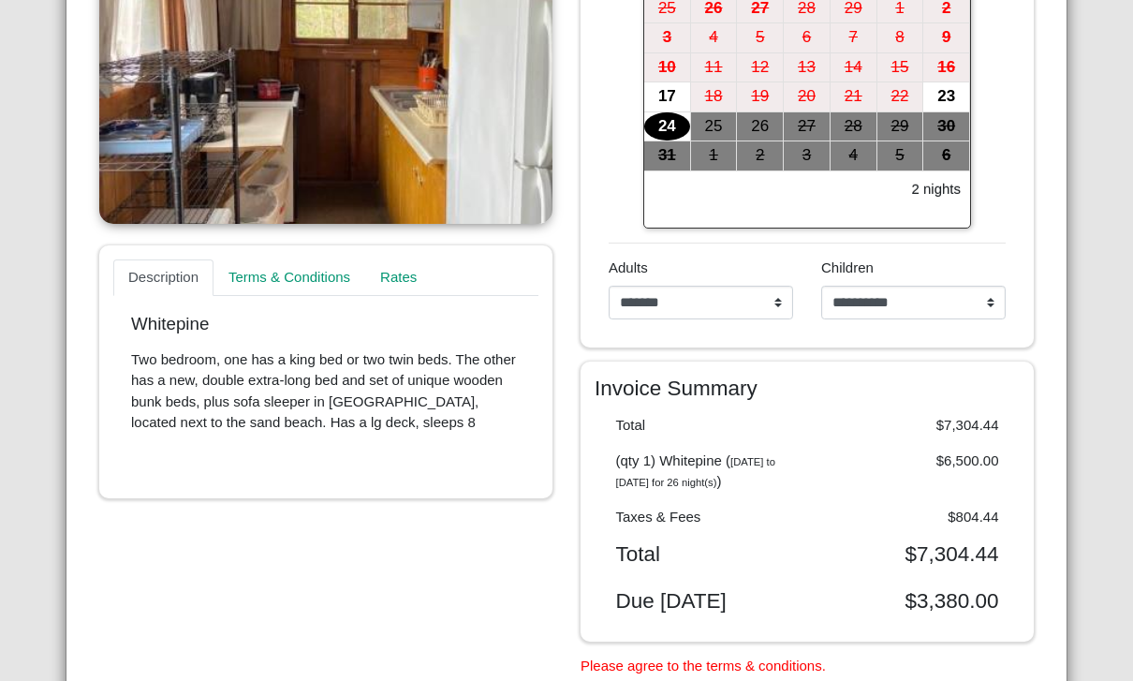
scroll to position [473, 0]
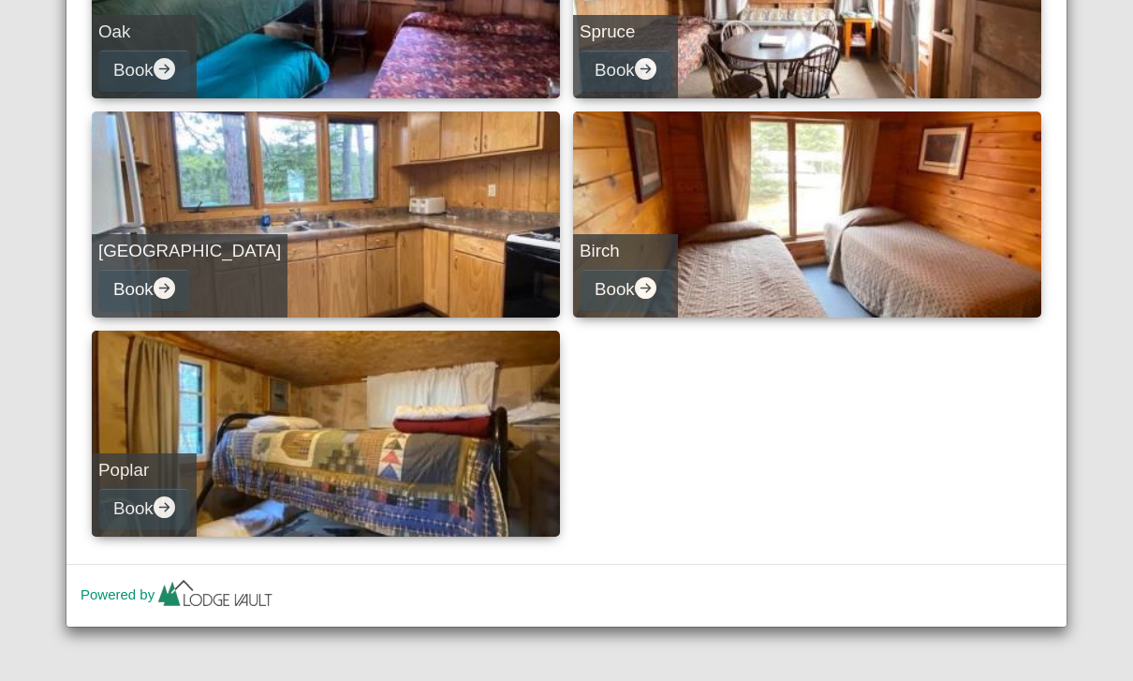
scroll to position [834, 0]
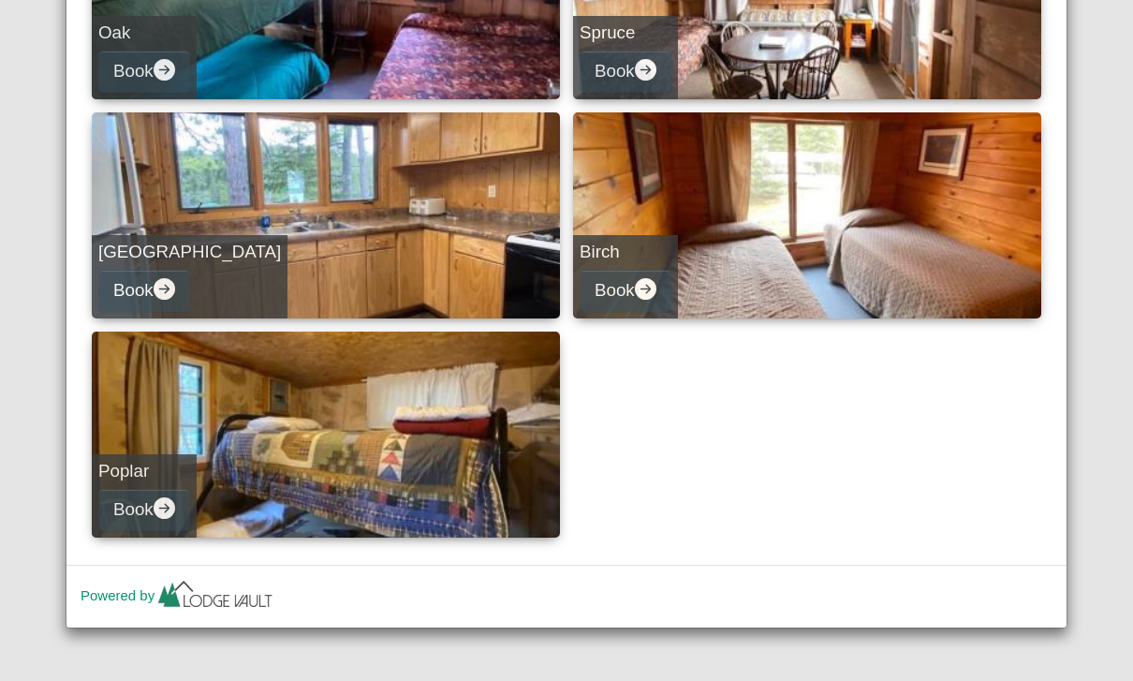
click at [175, 283] on icon "arrow right circle fill" at bounding box center [165, 289] width 22 height 22
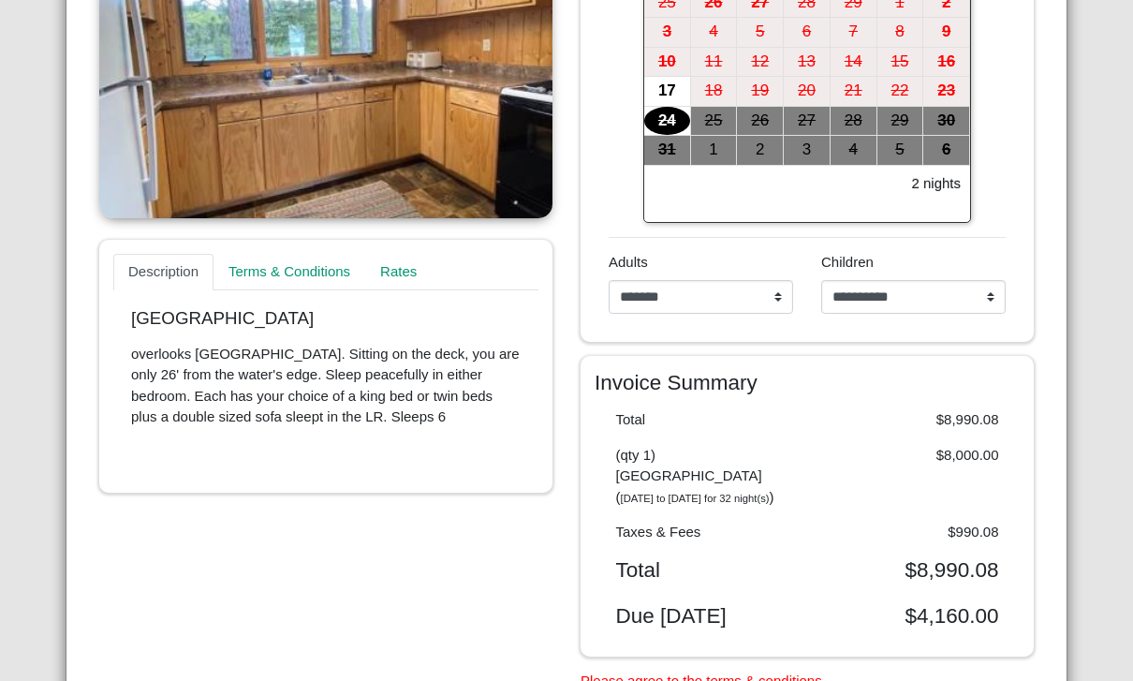
scroll to position [369, 0]
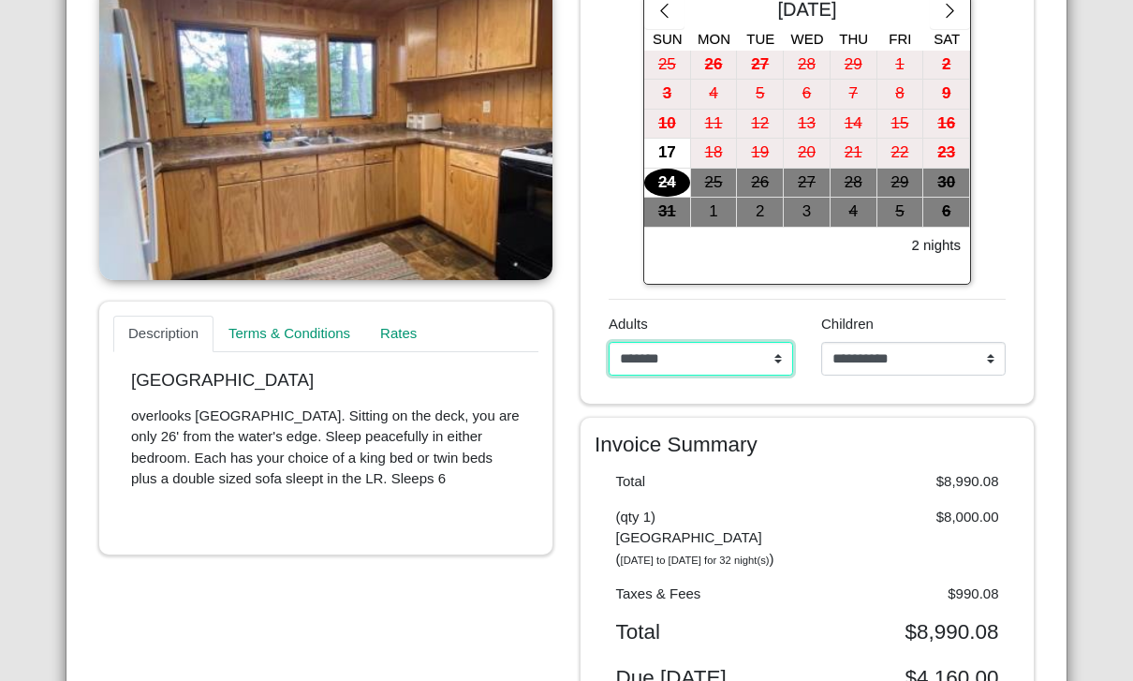
click at [777, 360] on select "**********" at bounding box center [701, 359] width 184 height 34
click at [770, 359] on select "**********" at bounding box center [701, 359] width 184 height 34
select select "*"
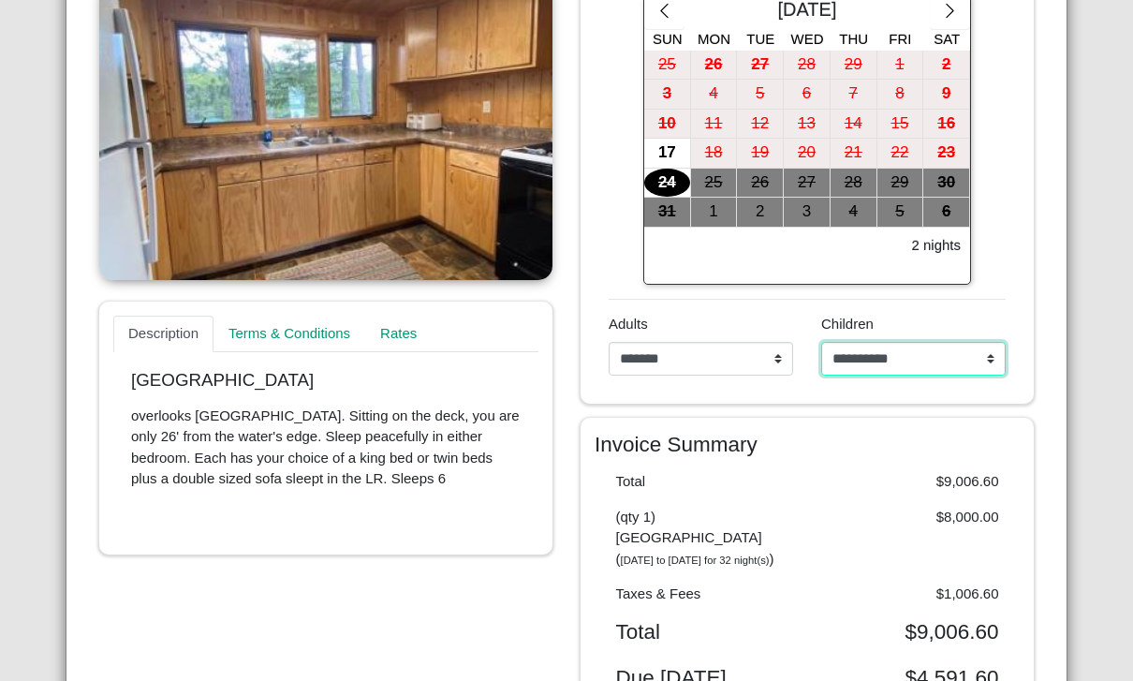
click at [938, 369] on select "**********" at bounding box center [913, 359] width 184 height 34
select select "*"
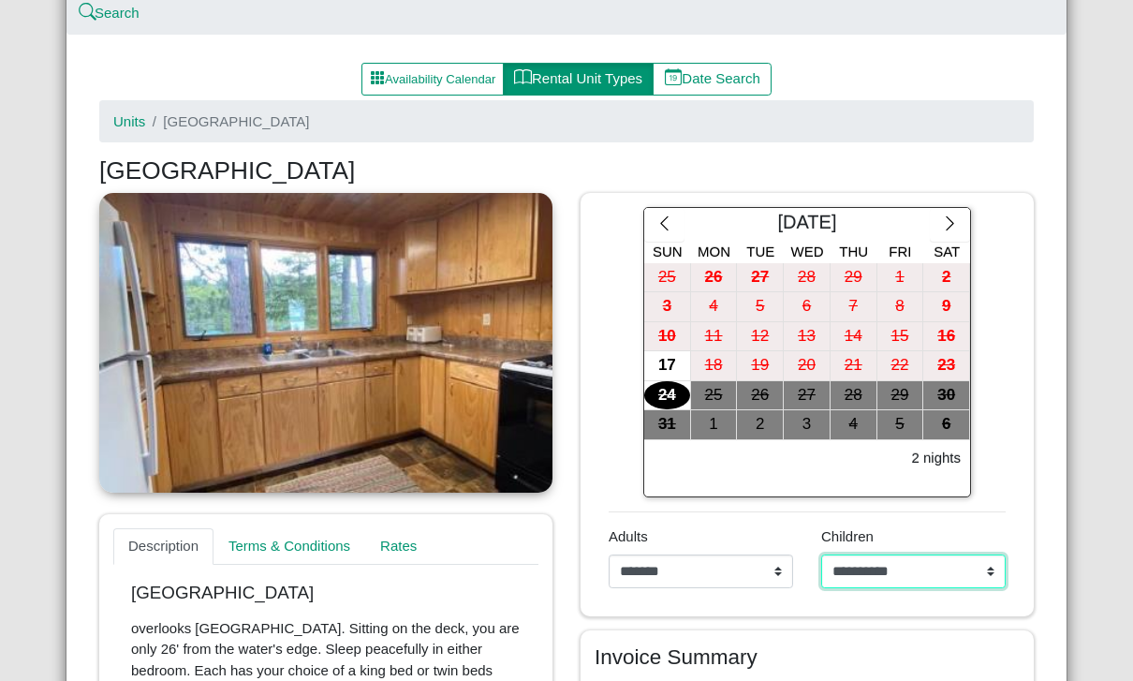
scroll to position [158, 0]
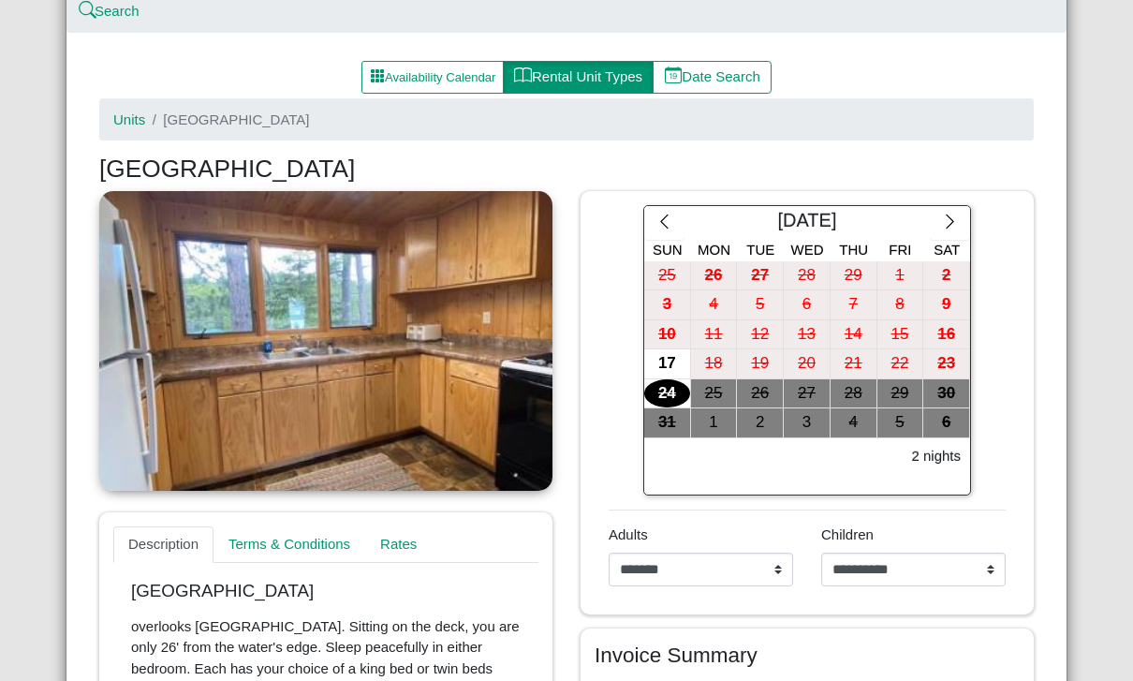
click at [944, 213] on icon "chevron right" at bounding box center [950, 222] width 18 height 18
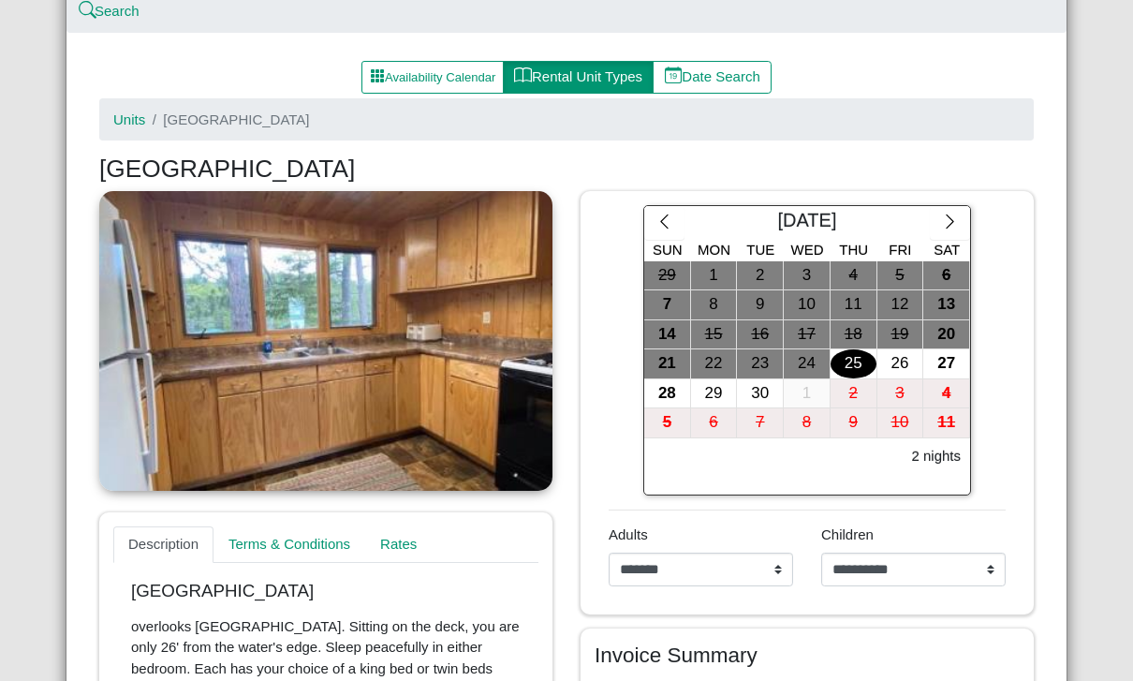
click at [949, 213] on icon "chevron right" at bounding box center [950, 222] width 18 height 18
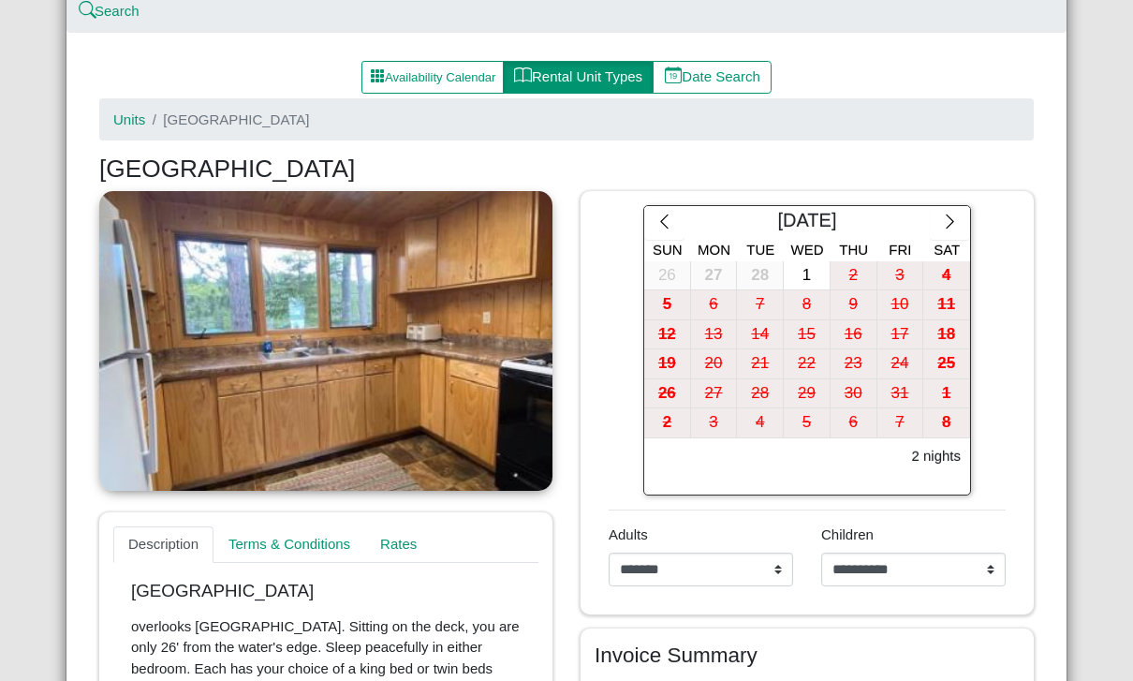
click at [955, 218] on icon "chevron right" at bounding box center [950, 222] width 18 height 18
click at [951, 217] on icon "chevron right" at bounding box center [950, 222] width 18 height 18
click at [955, 215] on icon "chevron right" at bounding box center [950, 222] width 18 height 18
click at [955, 217] on icon "chevron right" at bounding box center [950, 222] width 18 height 18
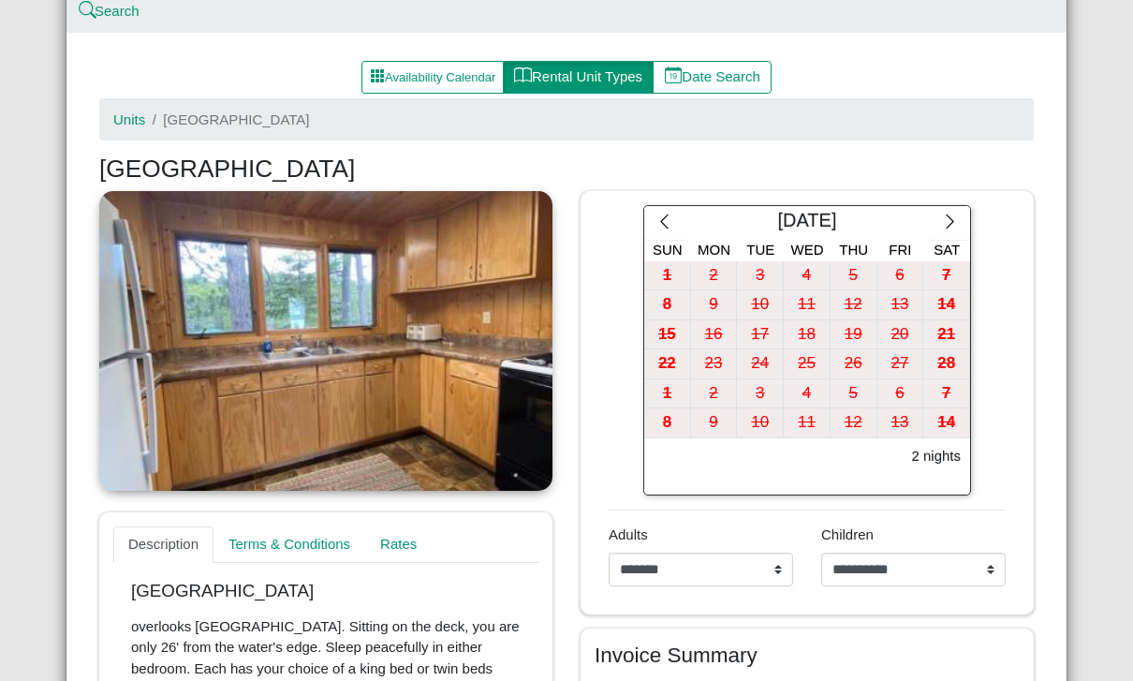
click at [961, 224] on button "button" at bounding box center [950, 223] width 40 height 34
click at [960, 220] on button "button" at bounding box center [950, 223] width 40 height 34
click at [951, 219] on icon "chevron right" at bounding box center [949, 221] width 7 height 14
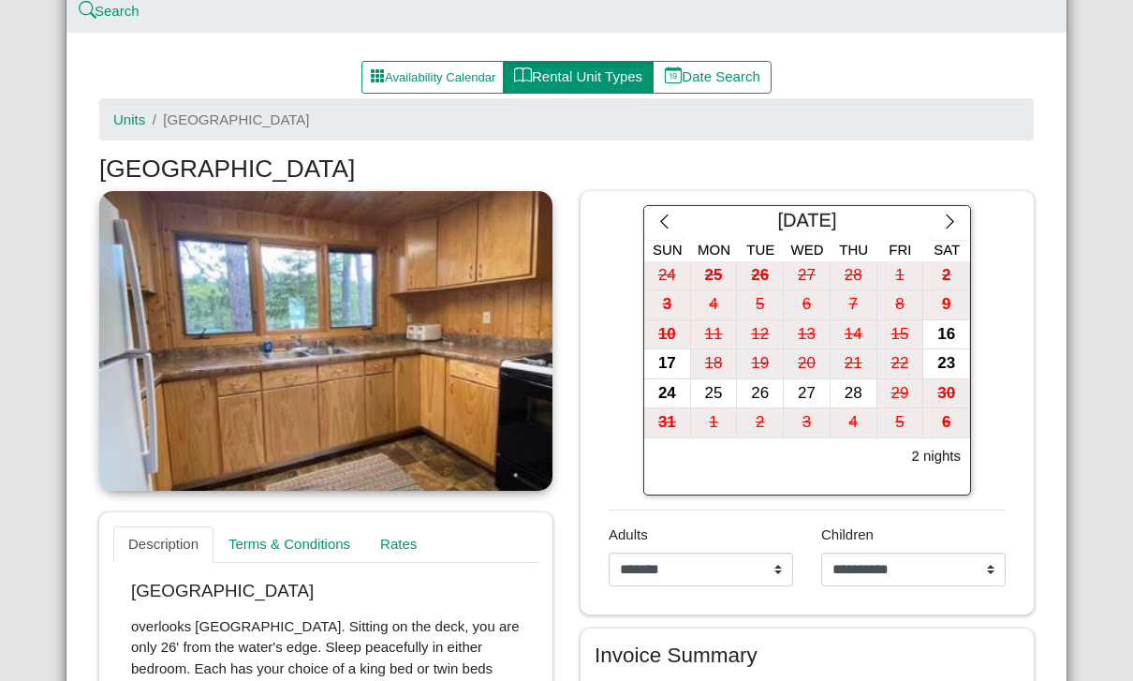
click at [943, 217] on icon "chevron right" at bounding box center [950, 222] width 18 height 18
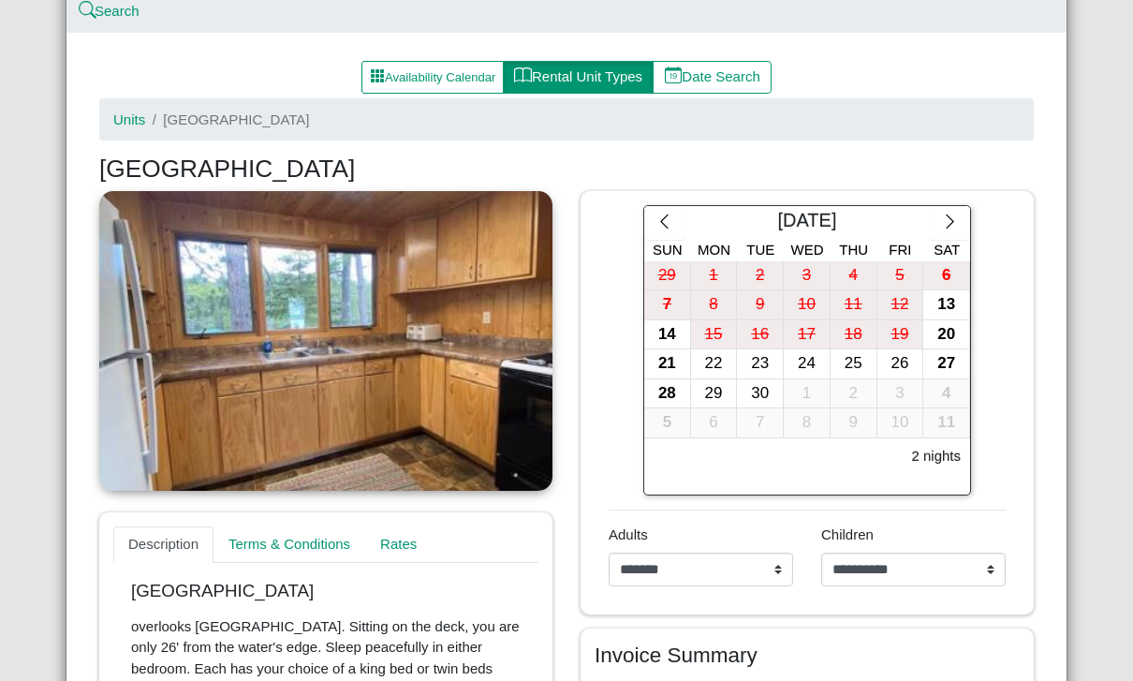
click at [945, 215] on icon "chevron right" at bounding box center [950, 222] width 18 height 18
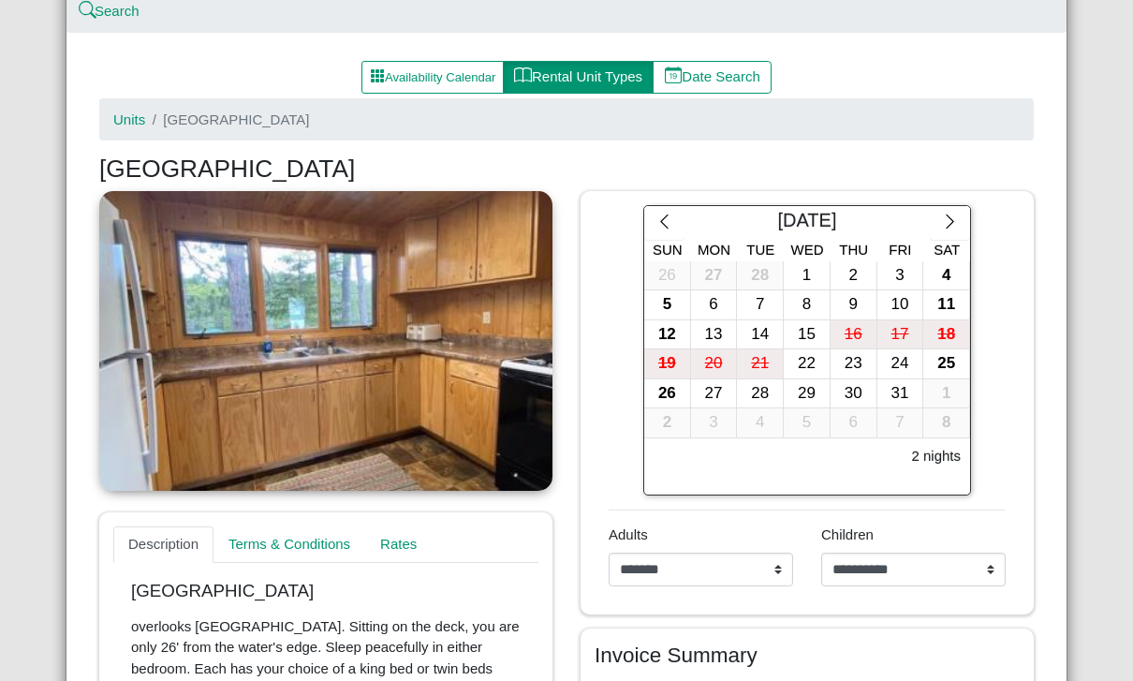
click at [668, 217] on icon "chevron left" at bounding box center [664, 222] width 18 height 18
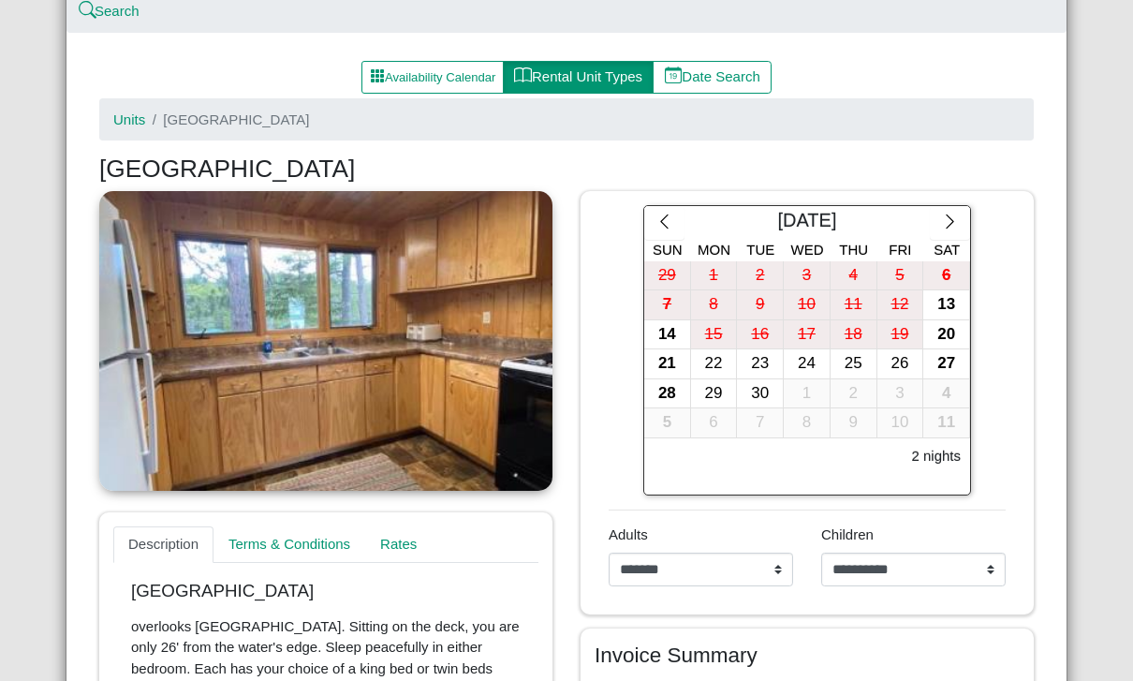
click at [948, 327] on div "20" at bounding box center [946, 334] width 46 height 29
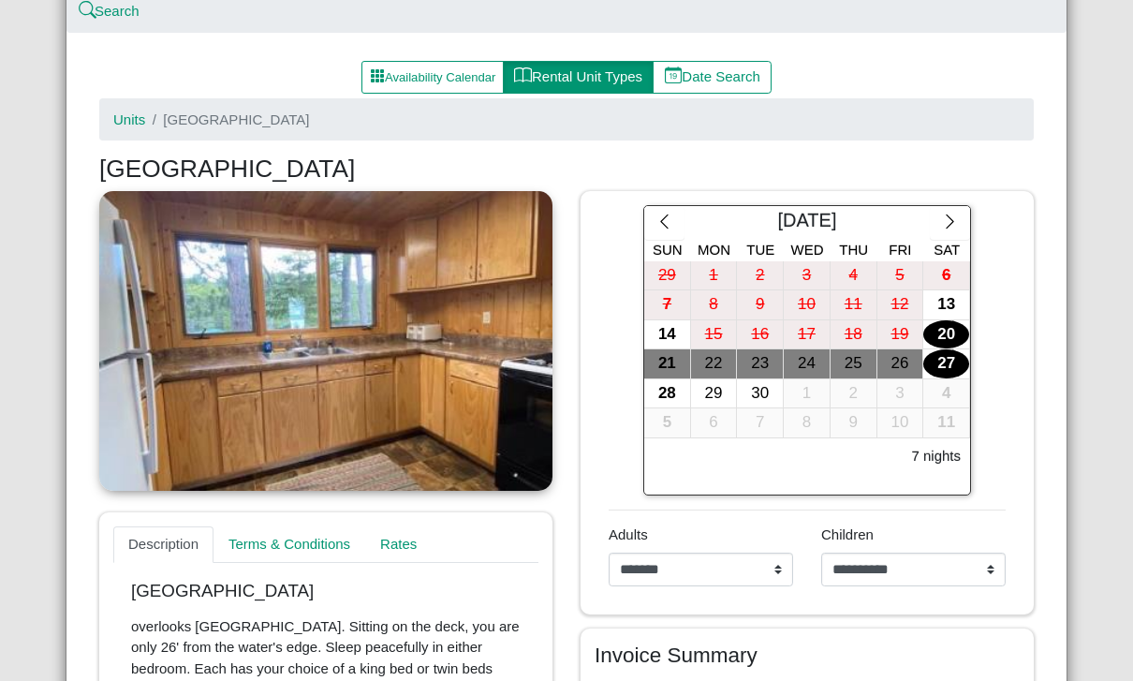
click at [943, 364] on div "27" at bounding box center [946, 363] width 46 height 29
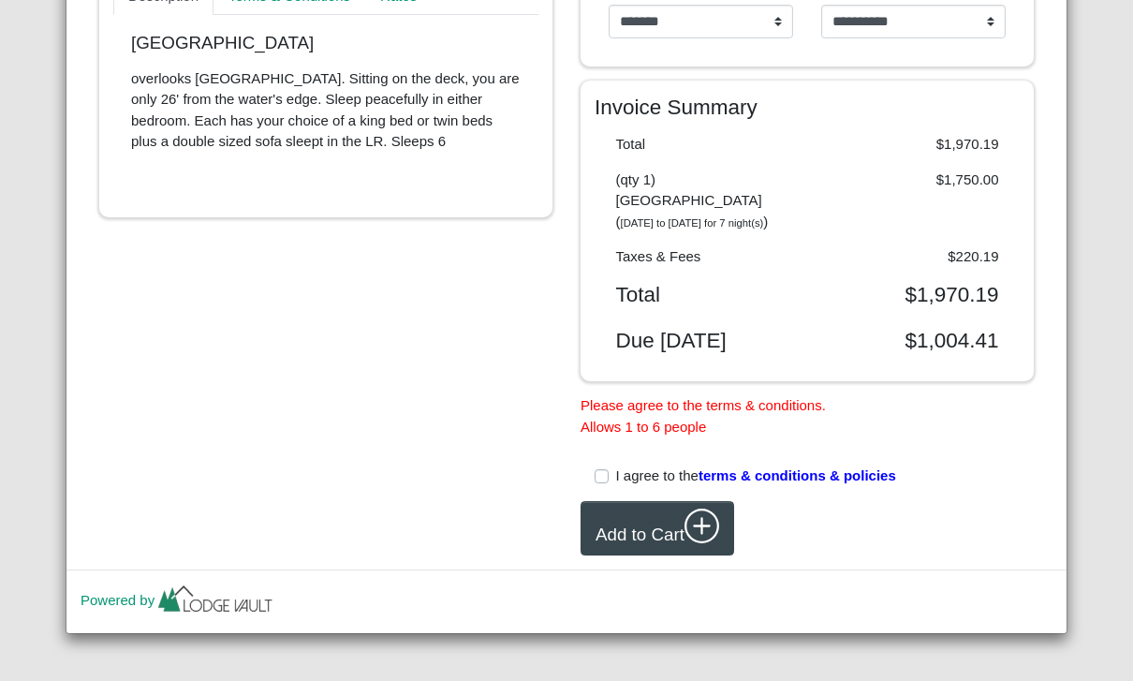
scroll to position [705, 0]
